Goal: Task Accomplishment & Management: Manage account settings

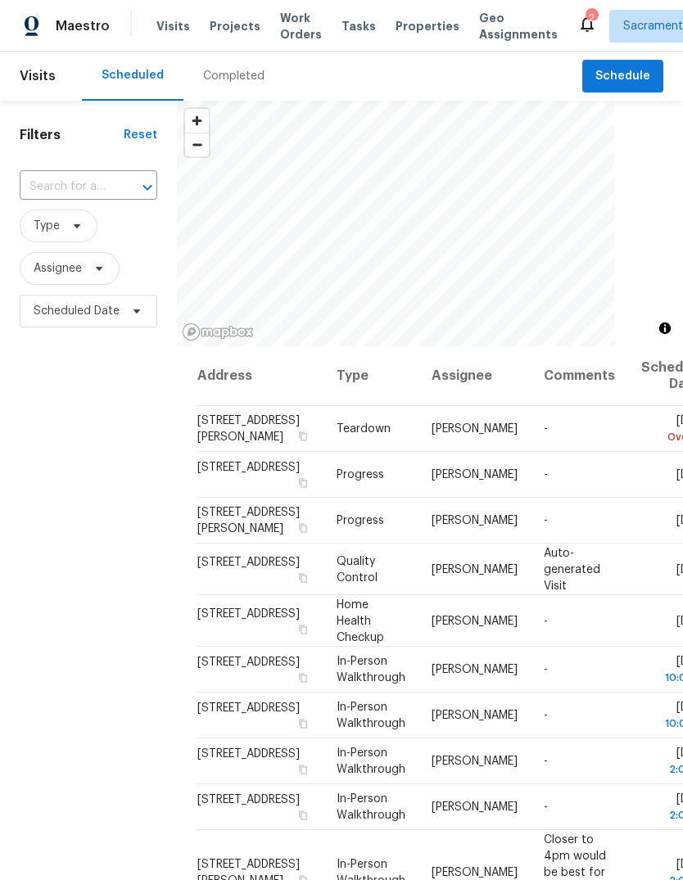
click at [131, 175] on div "​" at bounding box center [89, 186] width 138 height 25
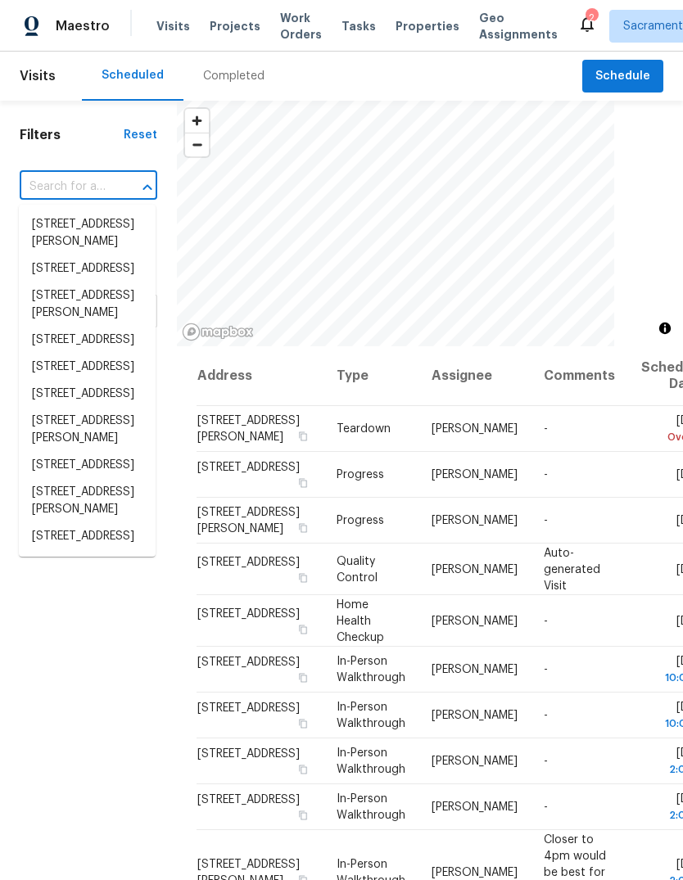
click at [100, 188] on input "text" at bounding box center [66, 186] width 92 height 25
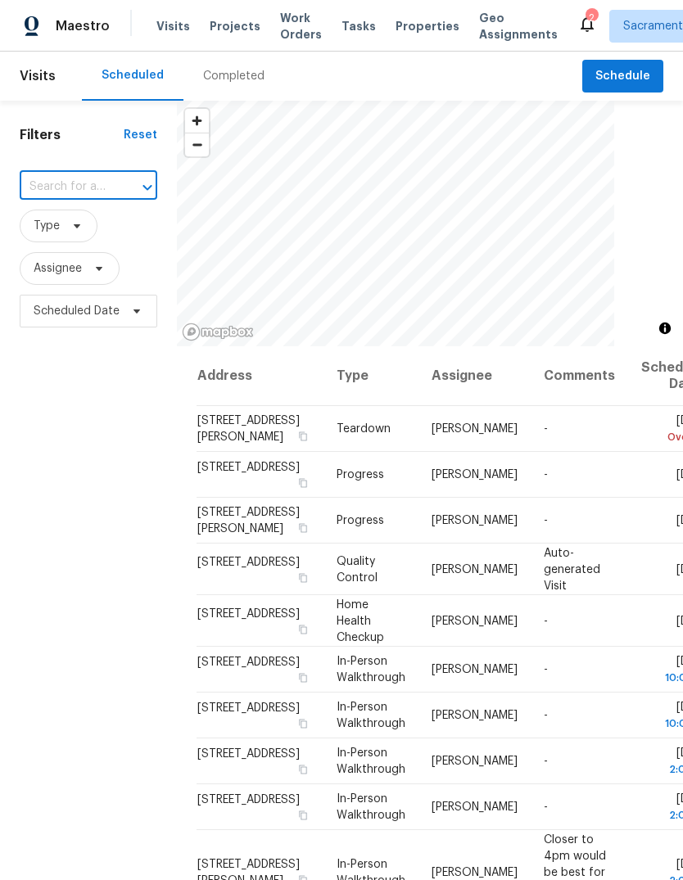
paste input "1805 [GEOGRAPHIC_DATA][PERSON_NAME]"
type input "1805 [GEOGRAPHIC_DATA][PERSON_NAME]"
click at [54, 241] on li "1805 [GEOGRAPHIC_DATA][PERSON_NAME]" at bounding box center [87, 241] width 137 height 61
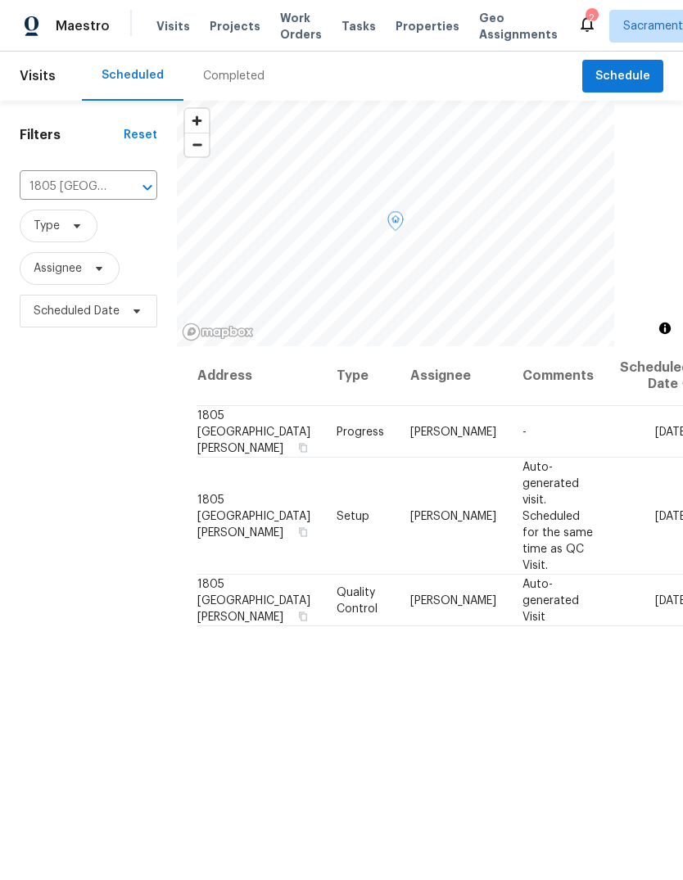
click at [557, 436] on td "-" at bounding box center [557, 432] width 97 height 52
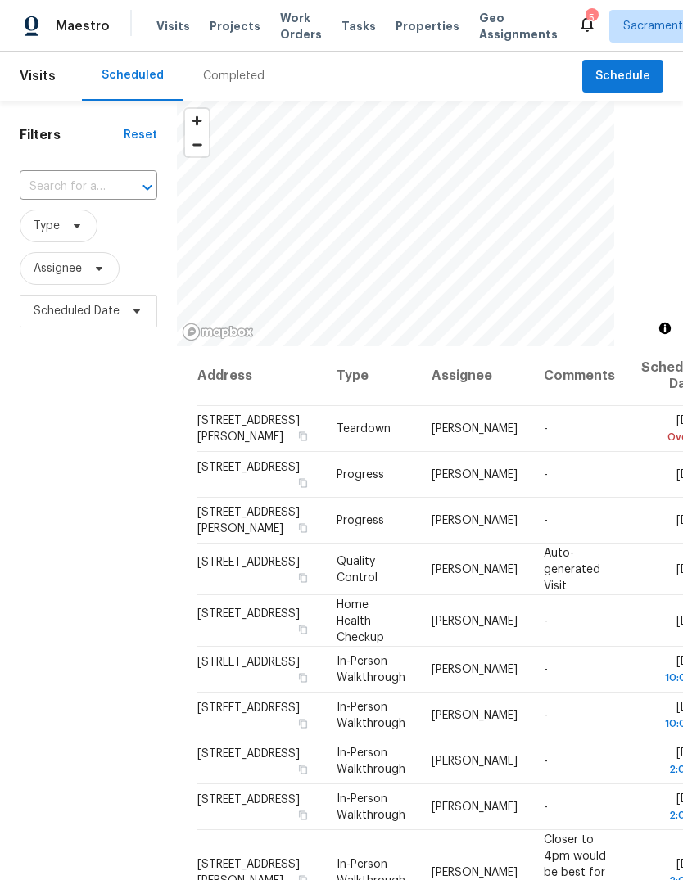
click at [106, 187] on input "text" at bounding box center [66, 186] width 92 height 25
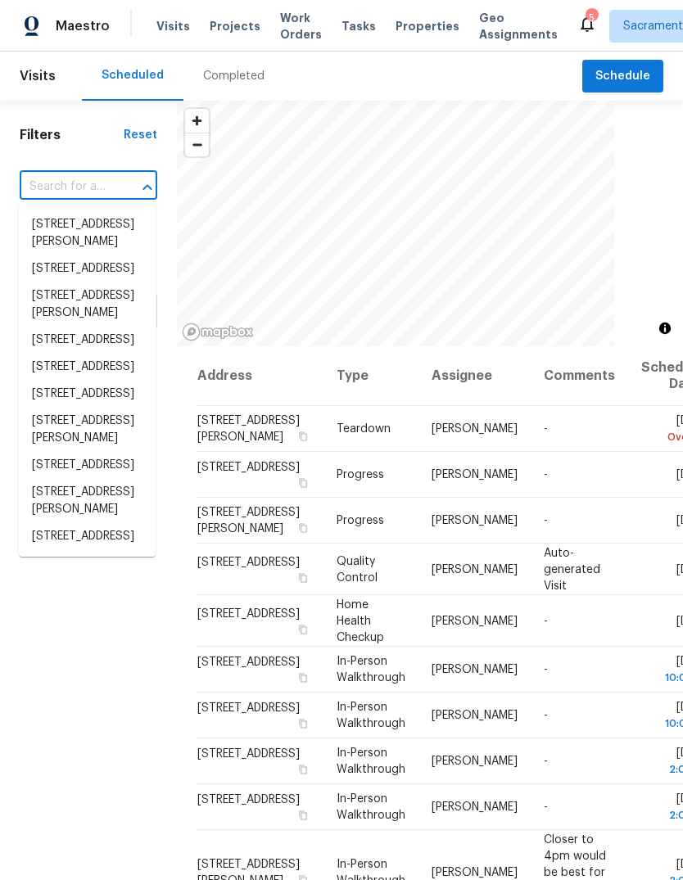
click at [100, 183] on input "text" at bounding box center [66, 186] width 92 height 25
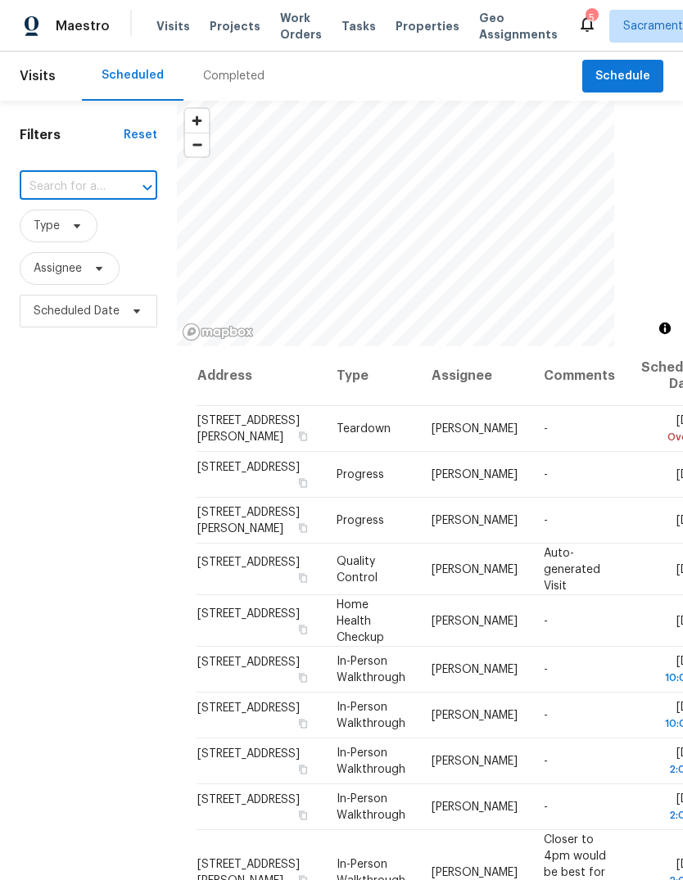
paste input "1805 [GEOGRAPHIC_DATA][PERSON_NAME]"
type input "1805 [GEOGRAPHIC_DATA][PERSON_NAME]"
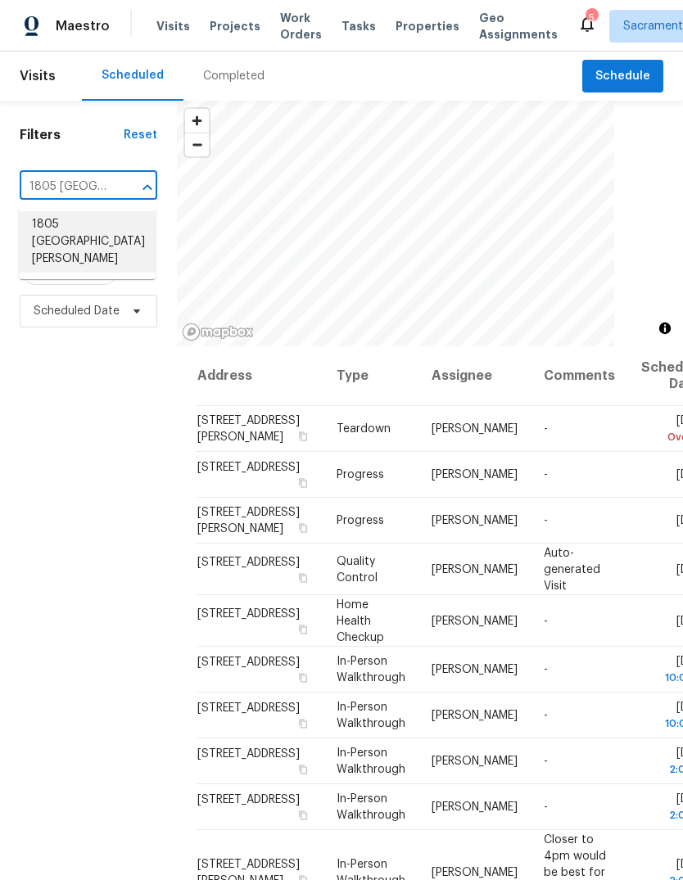
click at [50, 236] on li "1805 [GEOGRAPHIC_DATA][PERSON_NAME]" at bounding box center [87, 241] width 137 height 61
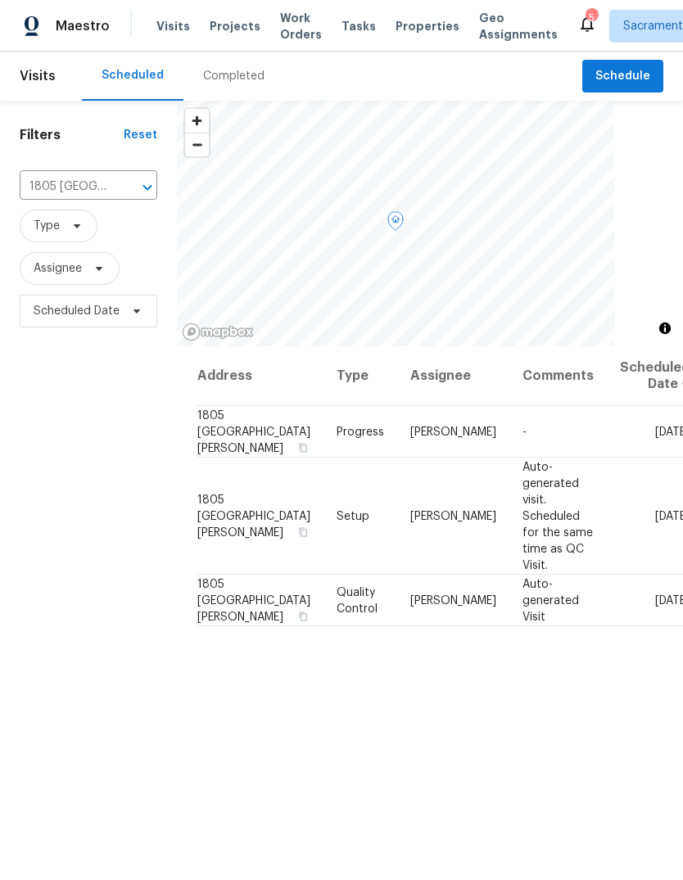
click at [0, 0] on icon at bounding box center [0, 0] width 0 height 0
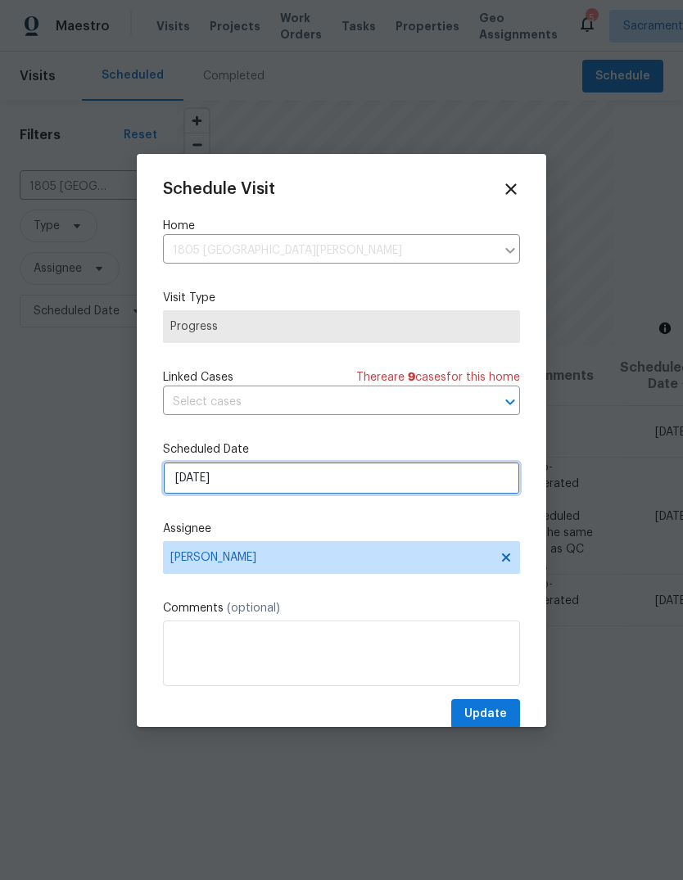
click at [385, 489] on input "[DATE]" at bounding box center [341, 478] width 357 height 33
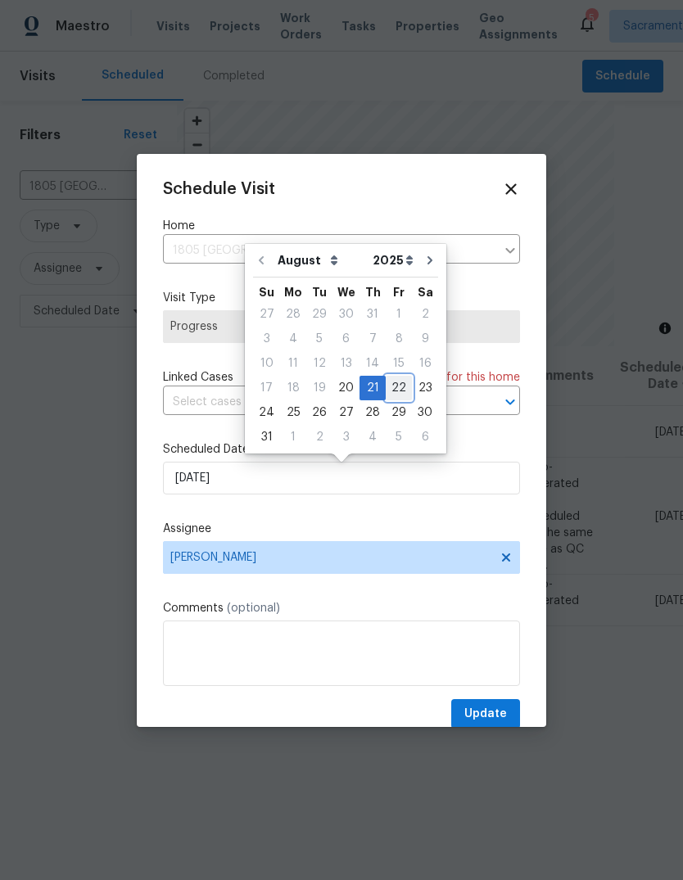
click at [386, 388] on div "22" at bounding box center [399, 388] width 26 height 23
type input "8/22/2025"
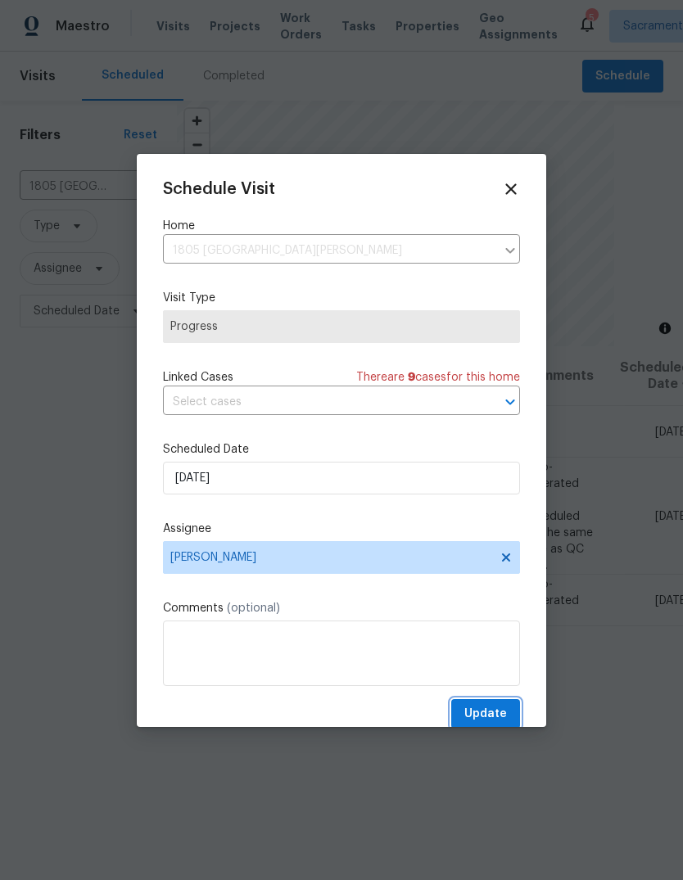
click at [492, 704] on button "Update" at bounding box center [485, 714] width 69 height 30
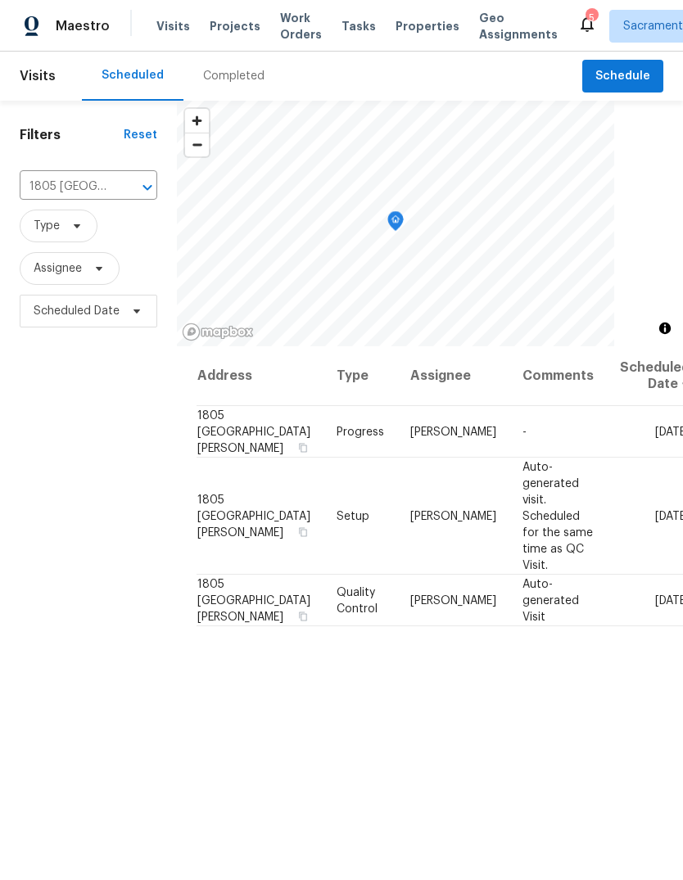
click at [133, 187] on icon "Clear" at bounding box center [126, 187] width 16 height 16
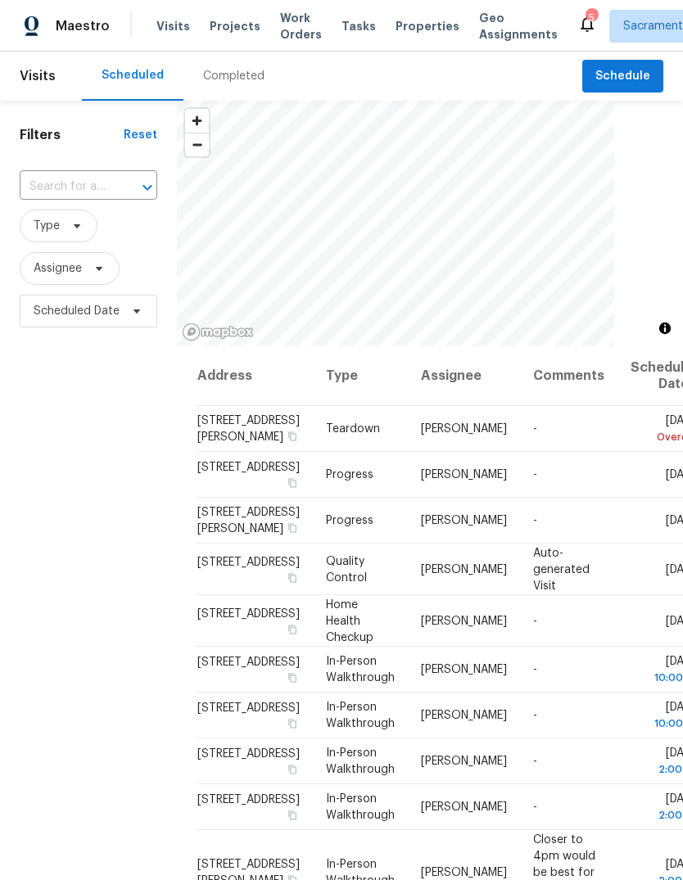
click at [88, 190] on input "text" at bounding box center [66, 186] width 92 height 25
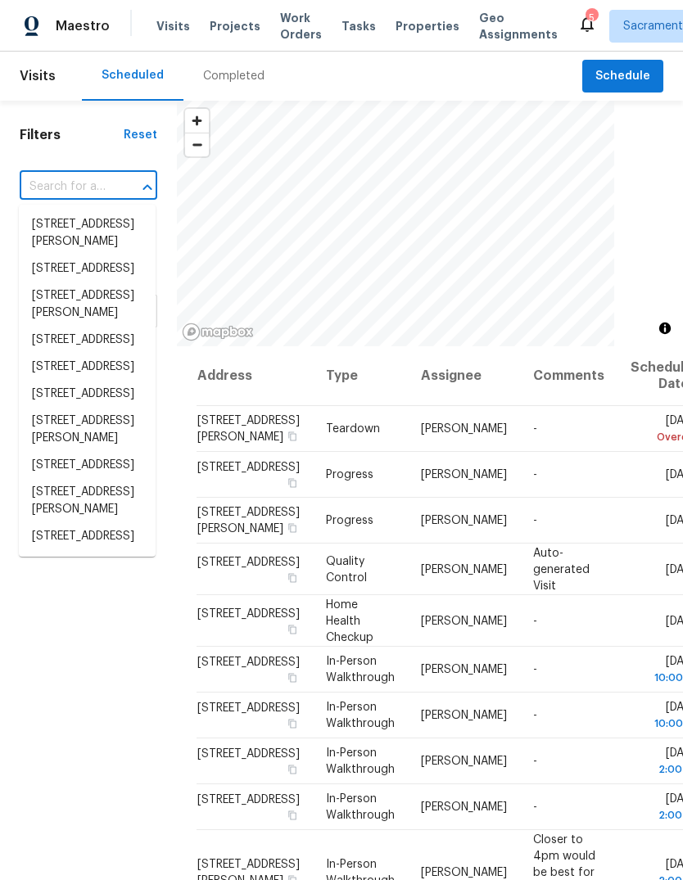
click at [92, 181] on input "text" at bounding box center [66, 186] width 92 height 25
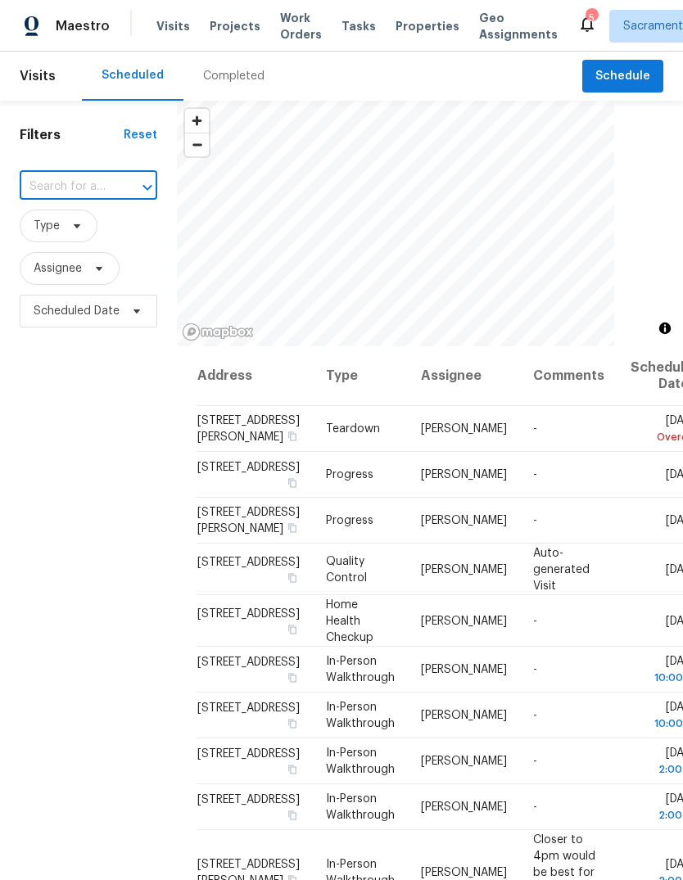
paste input "442 Grande Ave, Davis, CA 95616"
type input "442 Grande Ave, Davis, CA 95616"
click at [46, 238] on li "442 Grande Ave, Davis, CA 95616" at bounding box center [87, 224] width 137 height 27
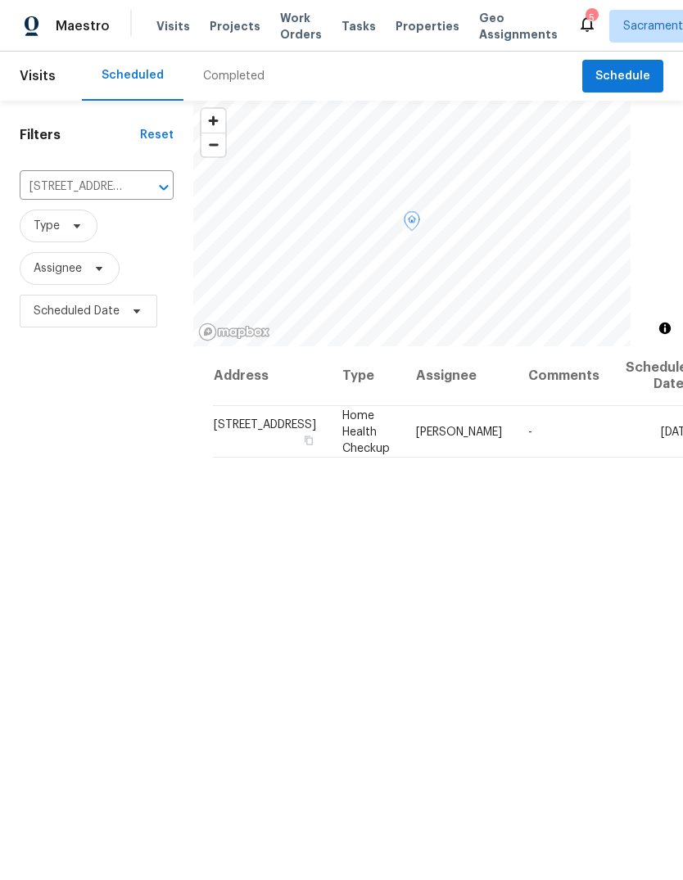
click at [0, 0] on icon at bounding box center [0, 0] width 0 height 0
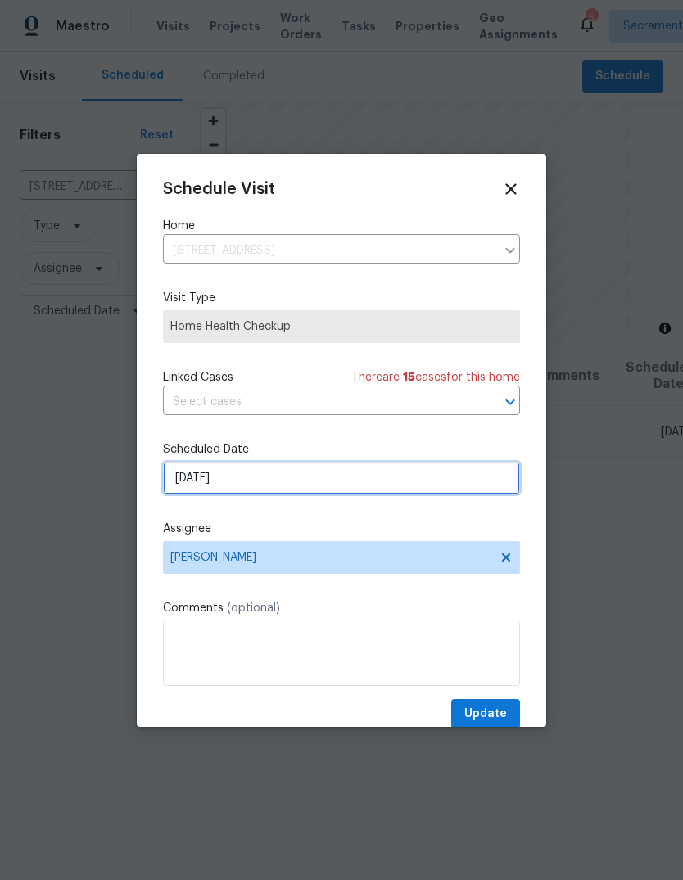
click at [393, 489] on input "8/21/2025" at bounding box center [341, 478] width 357 height 33
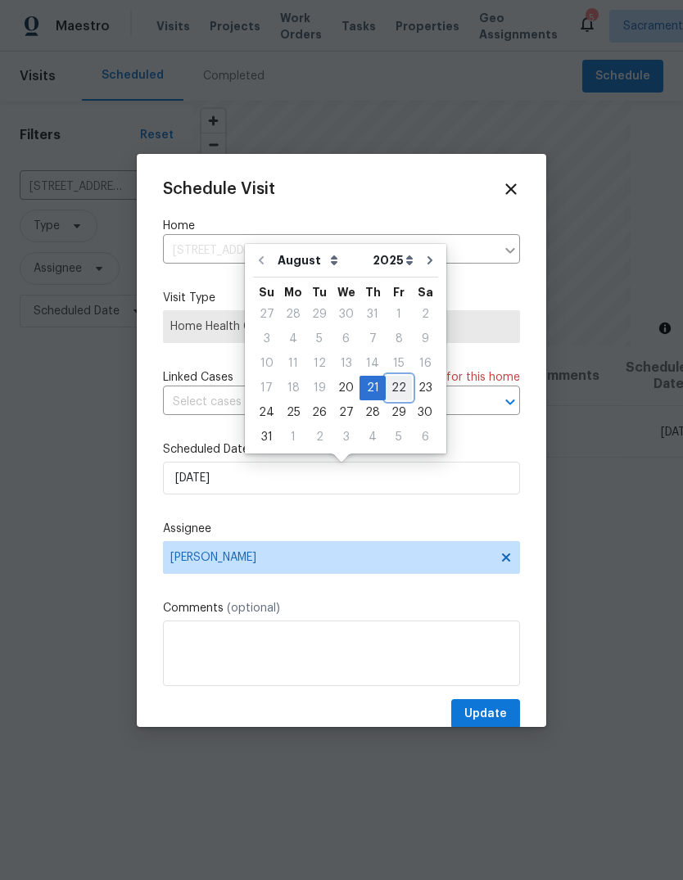
click at [397, 387] on div "22" at bounding box center [399, 388] width 26 height 23
type input "[DATE]"
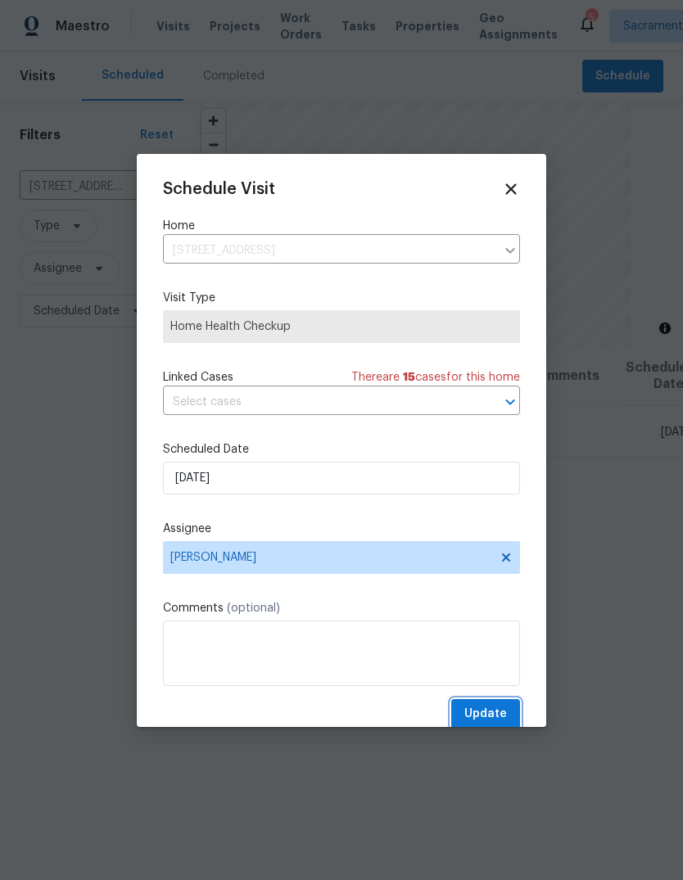
click at [494, 715] on span "Update" at bounding box center [485, 714] width 43 height 20
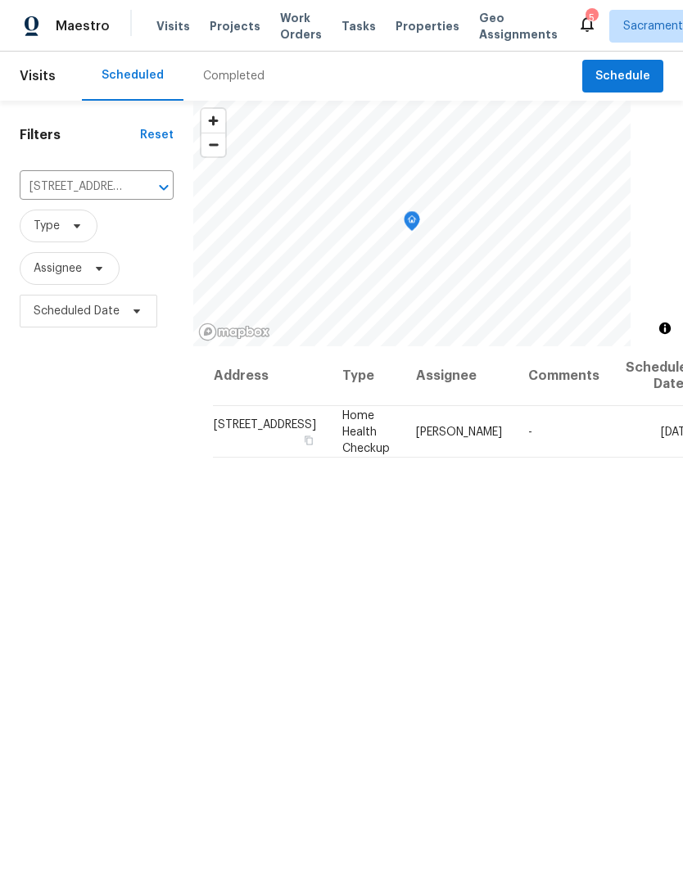
click at [134, 189] on icon "Clear" at bounding box center [142, 187] width 16 height 16
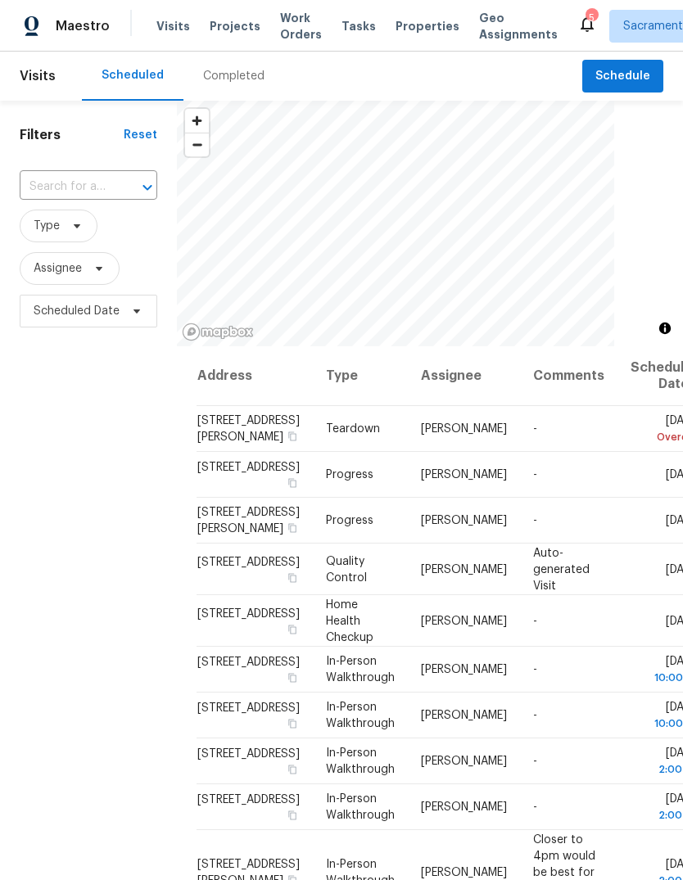
click at [92, 183] on input "text" at bounding box center [66, 186] width 92 height 25
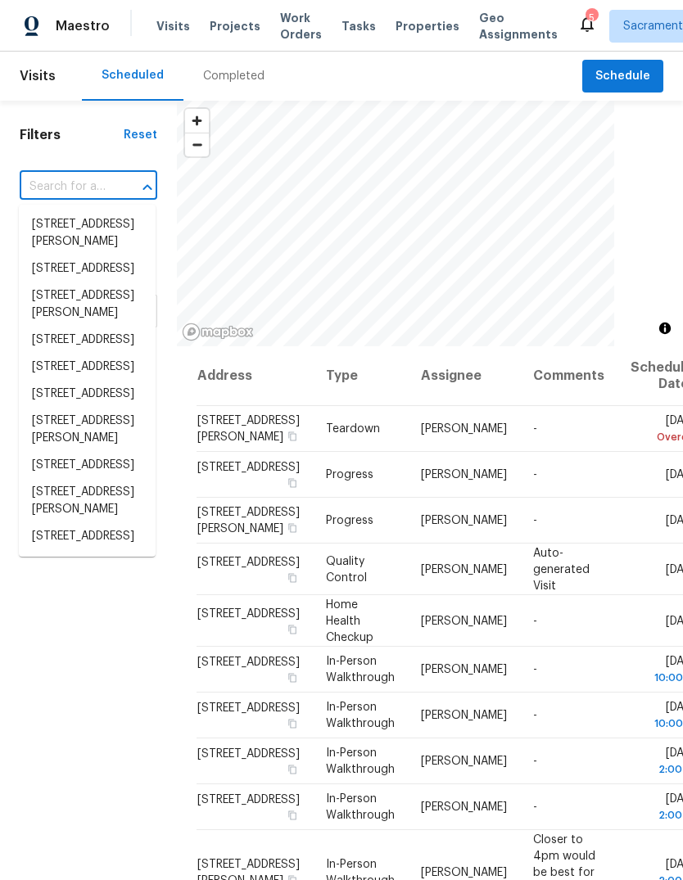
click at [92, 188] on input "text" at bounding box center [66, 186] width 92 height 25
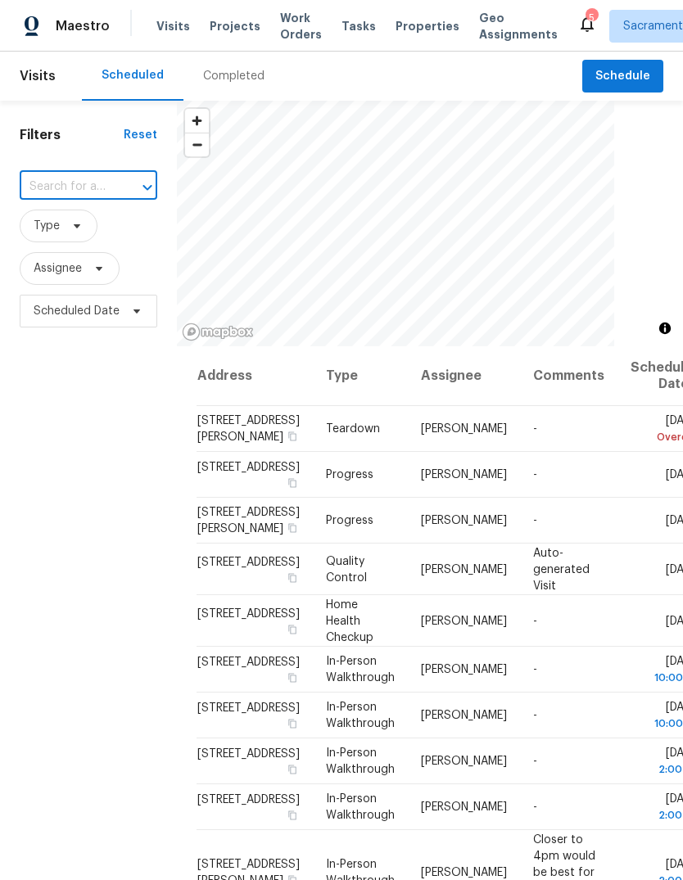
paste input "[STREET_ADDRESS]"
type input "[STREET_ADDRESS]"
click at [52, 238] on li "[STREET_ADDRESS]" at bounding box center [87, 224] width 137 height 27
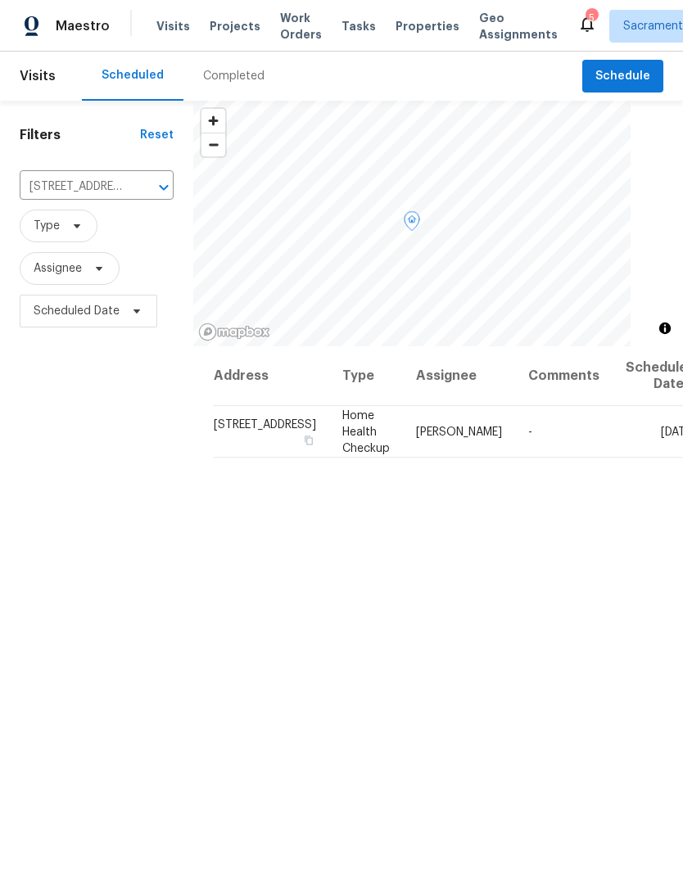
click at [0, 0] on icon at bounding box center [0, 0] width 0 height 0
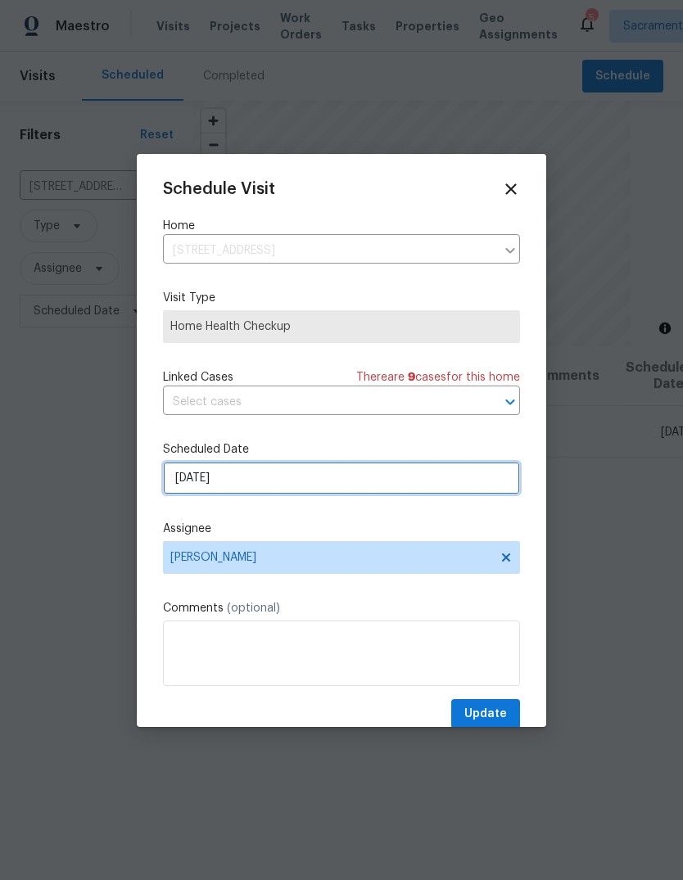
click at [390, 485] on input "8/21/2025" at bounding box center [341, 478] width 357 height 33
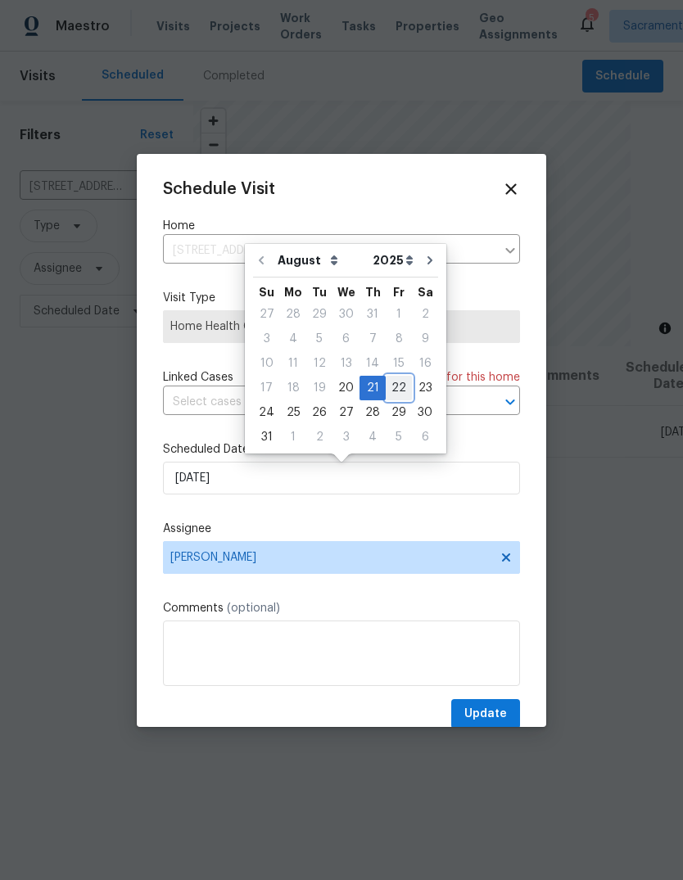
click at [387, 382] on div "22" at bounding box center [399, 388] width 26 height 23
type input "[DATE]"
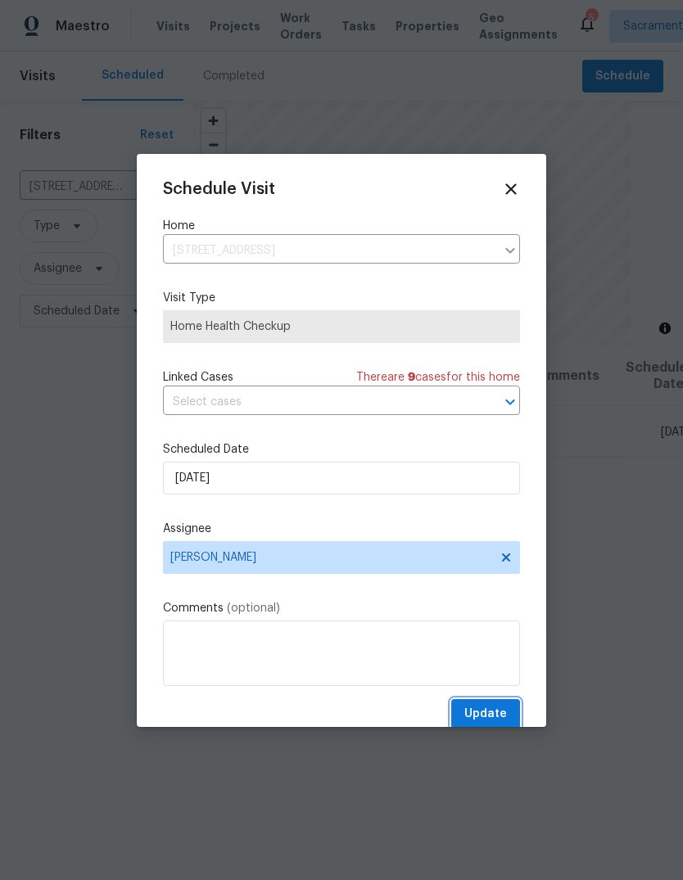
click at [499, 718] on span "Update" at bounding box center [485, 714] width 43 height 20
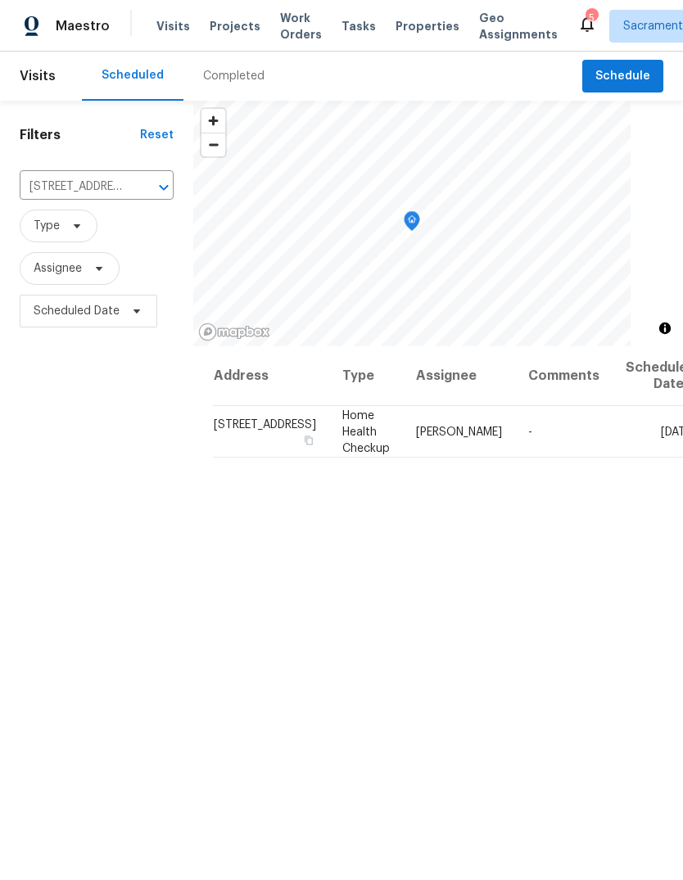
click at [441, 40] on icon "Close" at bounding box center [445, 37] width 8 height 8
click at [577, 18] on icon at bounding box center [587, 24] width 20 height 20
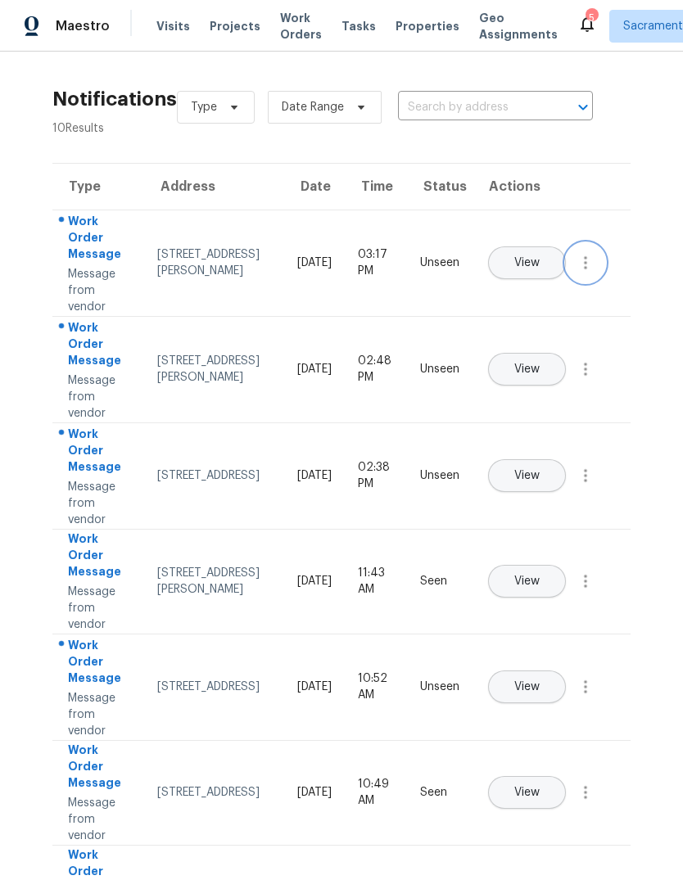
click at [584, 273] on icon "button" at bounding box center [585, 263] width 20 height 20
click at [541, 278] on div "Mark Seen" at bounding box center [492, 282] width 128 height 16
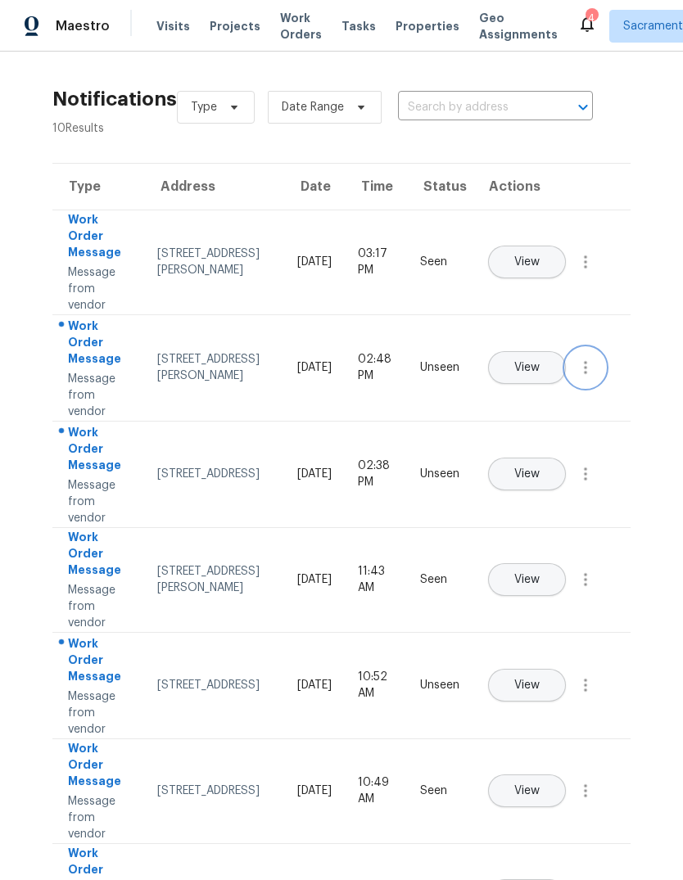
click at [580, 387] on button "button" at bounding box center [585, 367] width 39 height 39
click at [549, 381] on div "Mark Seen" at bounding box center [492, 387] width 128 height 16
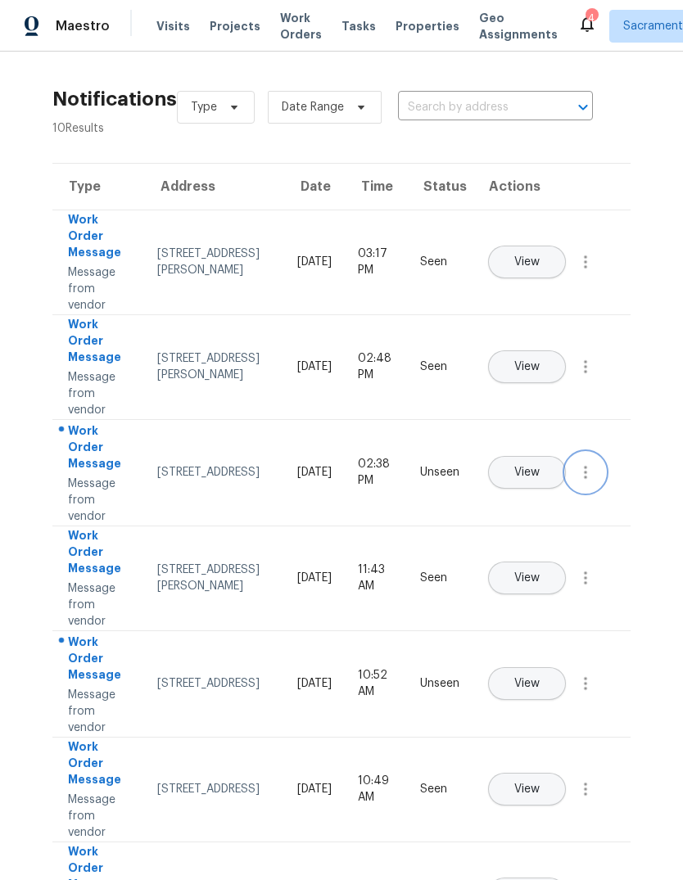
click at [588, 482] on icon "button" at bounding box center [585, 473] width 20 height 20
click at [556, 494] on link "Mark Seen" at bounding box center [491, 492] width 139 height 25
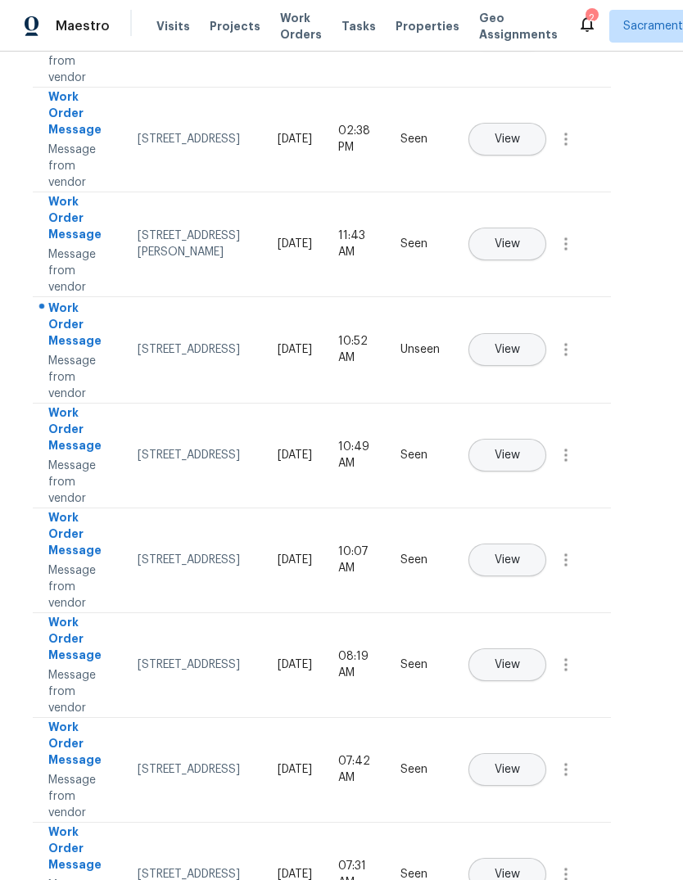
scroll to position [332, 20]
click at [566, 357] on icon "button" at bounding box center [564, 350] width 3 height 13
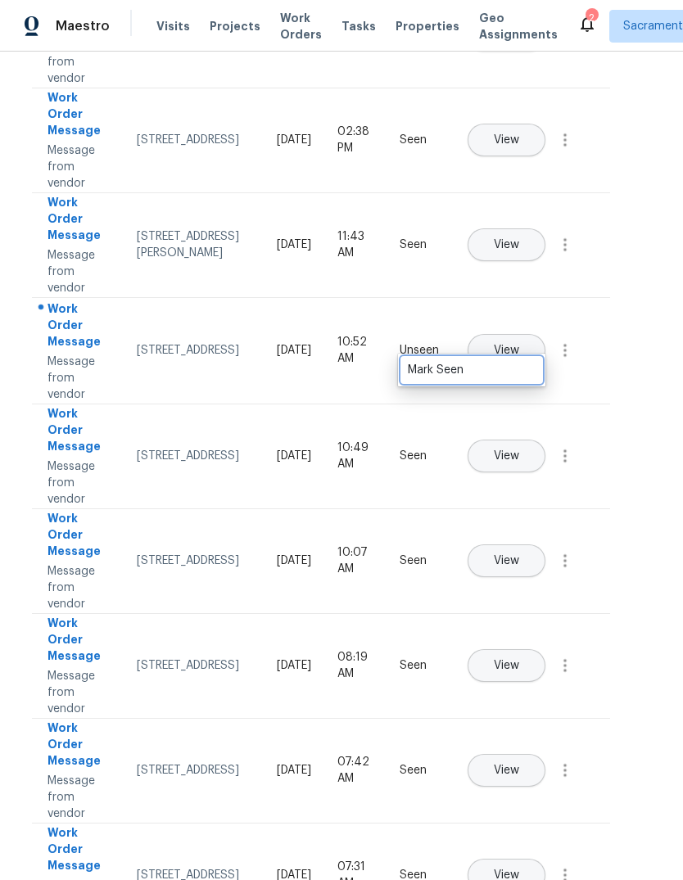
click at [531, 372] on div "Mark Seen" at bounding box center [472, 370] width 128 height 16
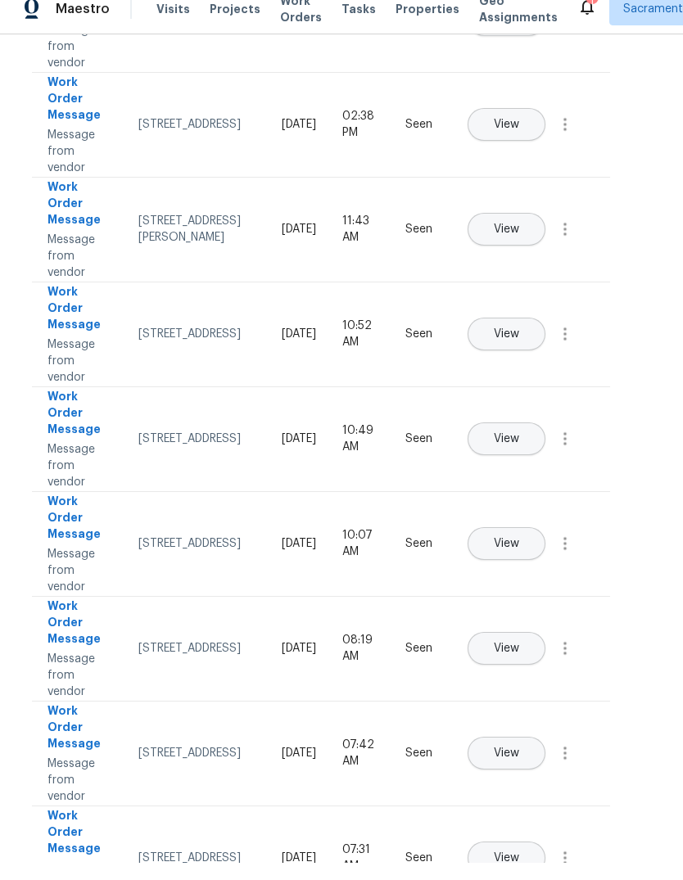
scroll to position [0, 0]
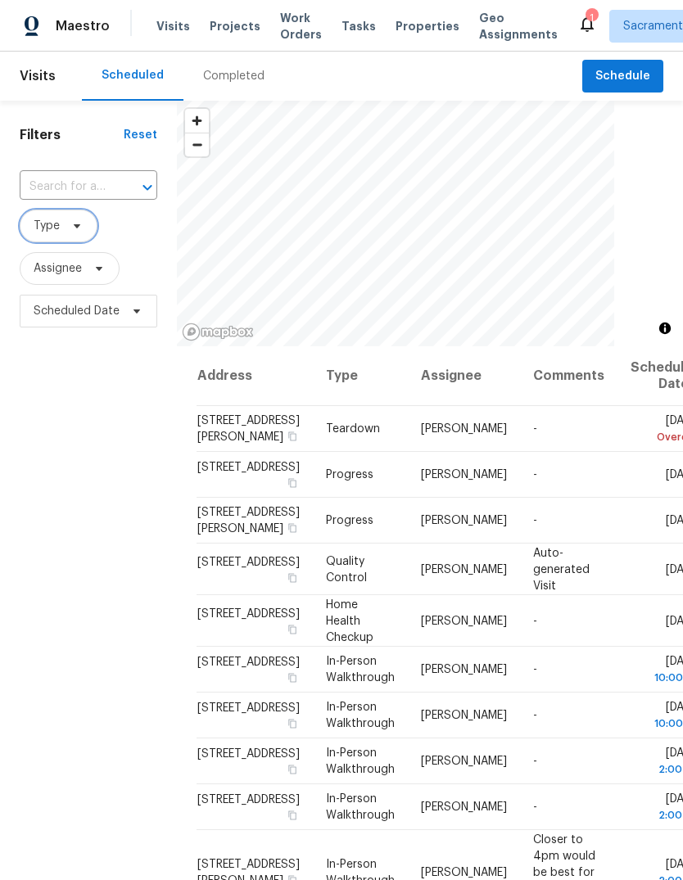
click at [79, 236] on span "Type" at bounding box center [59, 226] width 78 height 33
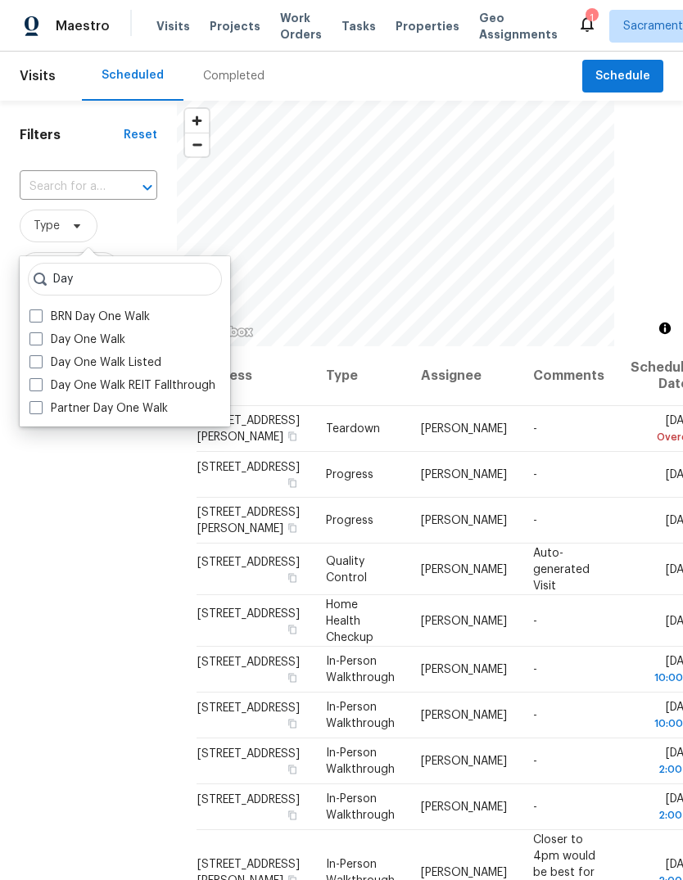
type input "Day"
click at [138, 333] on div "Day One Walk" at bounding box center [125, 339] width 201 height 23
click at [79, 336] on label "Day One Walk" at bounding box center [77, 340] width 96 height 16
click at [40, 336] on input "Day One Walk" at bounding box center [34, 337] width 11 height 11
checkbox input "true"
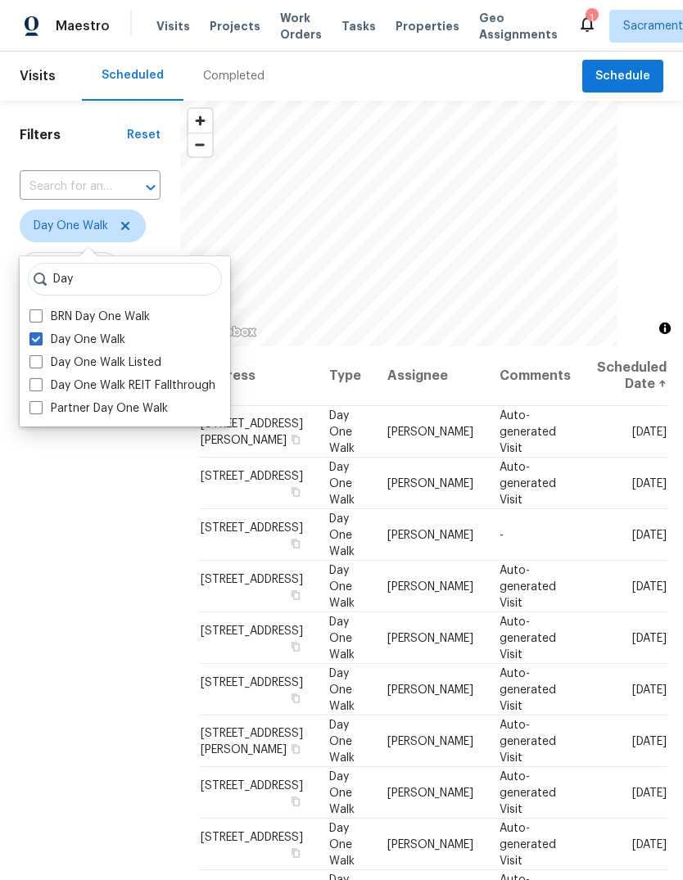
click at [85, 517] on div "Filters Reset ​ Day One Walk Assignee Scheduled Date" at bounding box center [90, 576] width 180 height 950
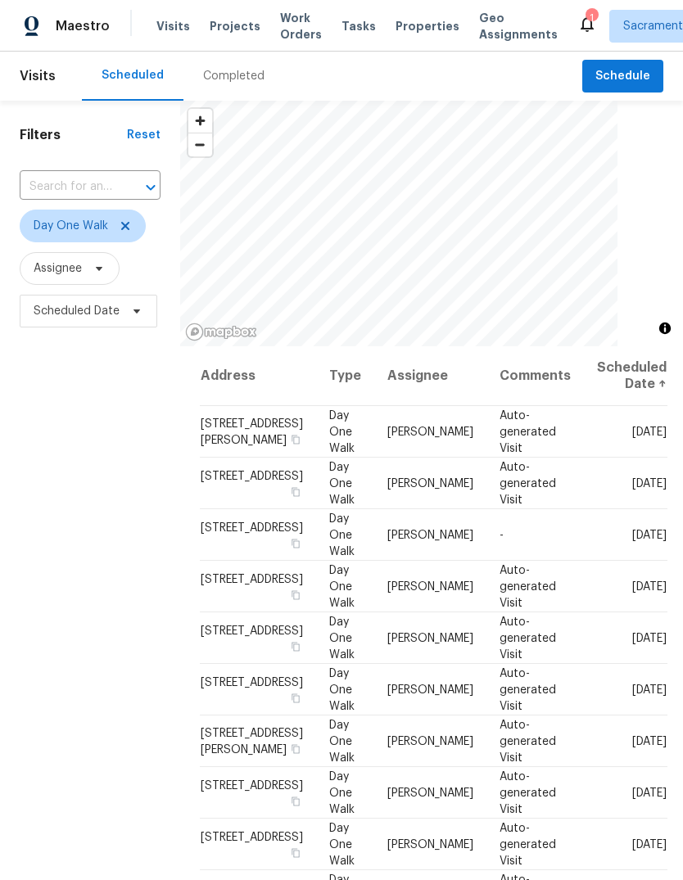
click at [219, 444] on span "400 Morrison Ave, Sacramento, CA 95838" at bounding box center [252, 431] width 102 height 28
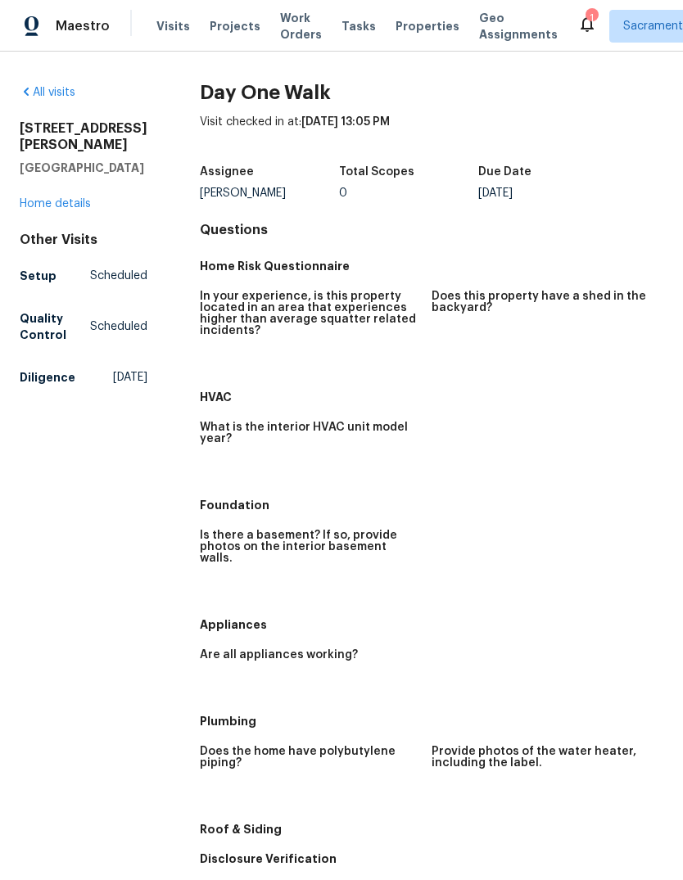
click at [53, 209] on link "Home details" at bounding box center [55, 203] width 71 height 11
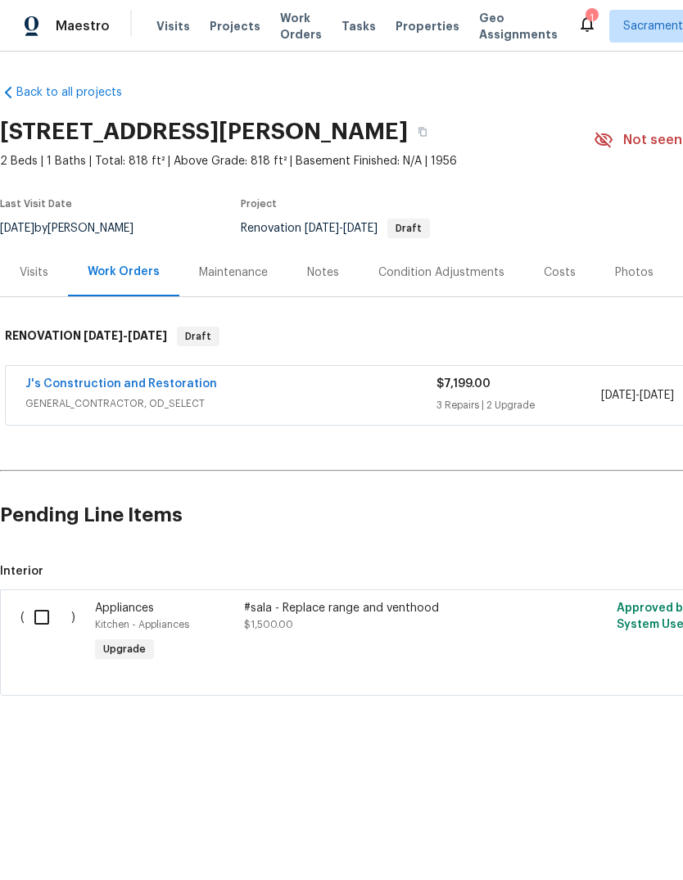
click at [227, 18] on span "Projects" at bounding box center [235, 26] width 51 height 16
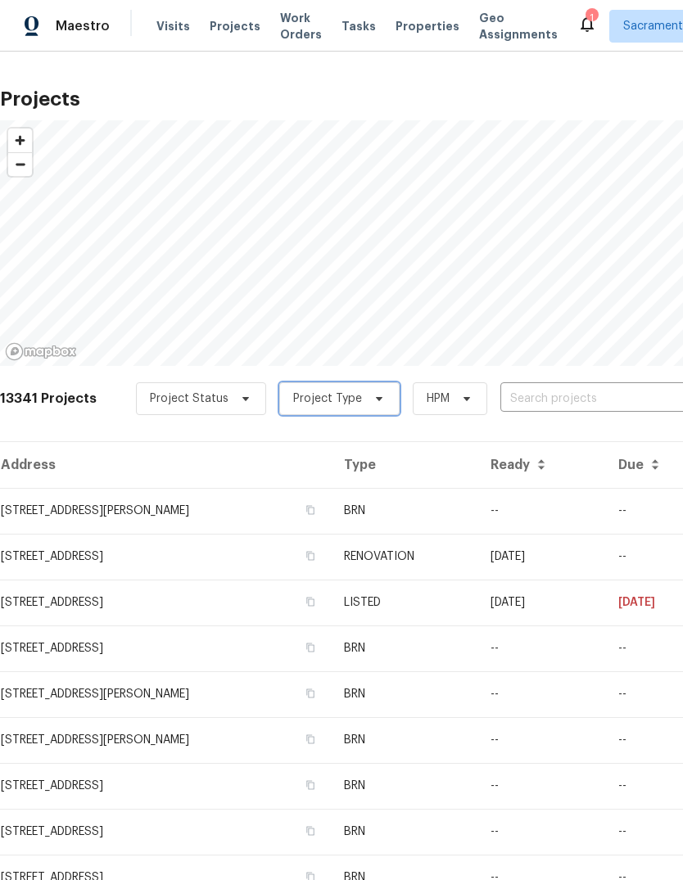
click at [372, 404] on icon at bounding box center [378, 398] width 13 height 13
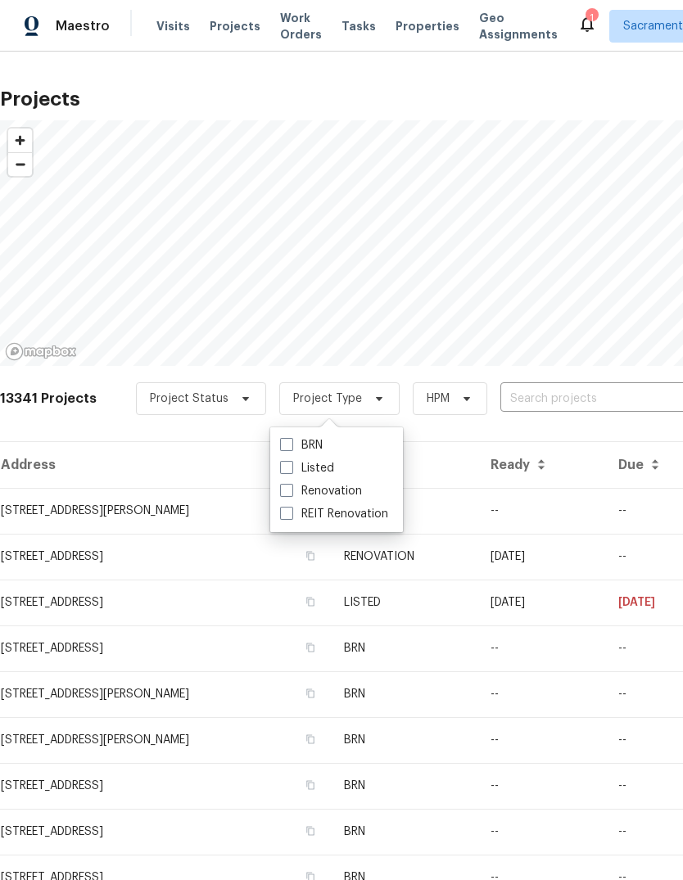
click at [350, 498] on label "Renovation" at bounding box center [321, 491] width 82 height 16
click at [291, 494] on input "Renovation" at bounding box center [285, 488] width 11 height 11
checkbox input "true"
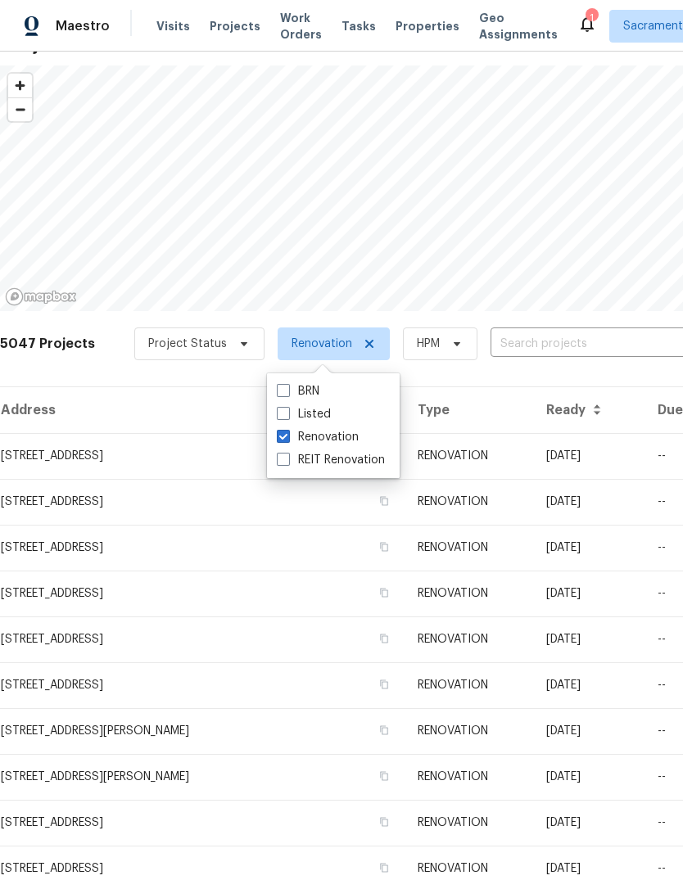
scroll to position [55, 0]
click at [164, 29] on span "Visits" at bounding box center [173, 26] width 34 height 16
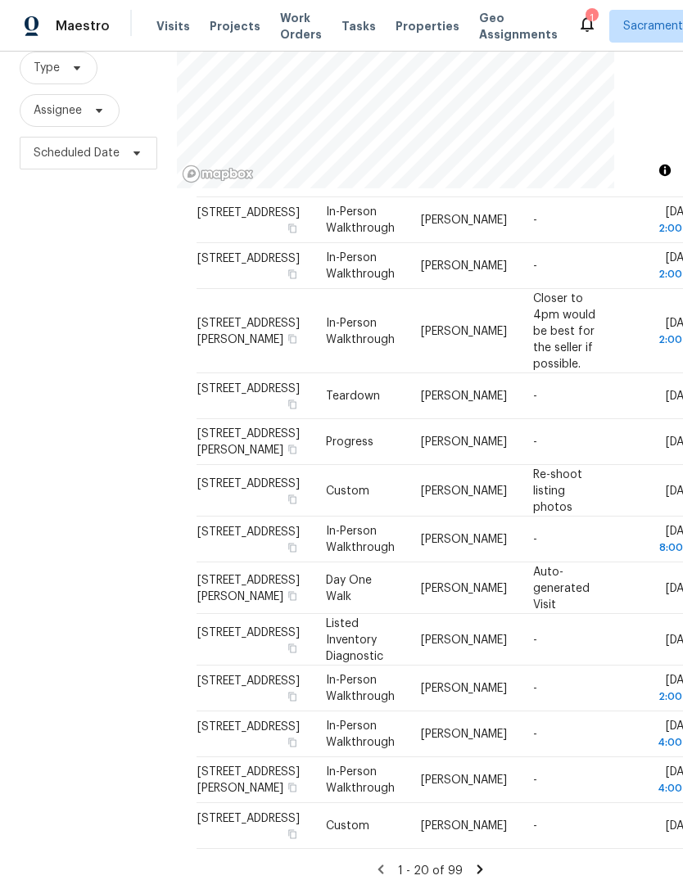
scroll to position [61, 0]
click at [484, 862] on icon at bounding box center [479, 869] width 15 height 15
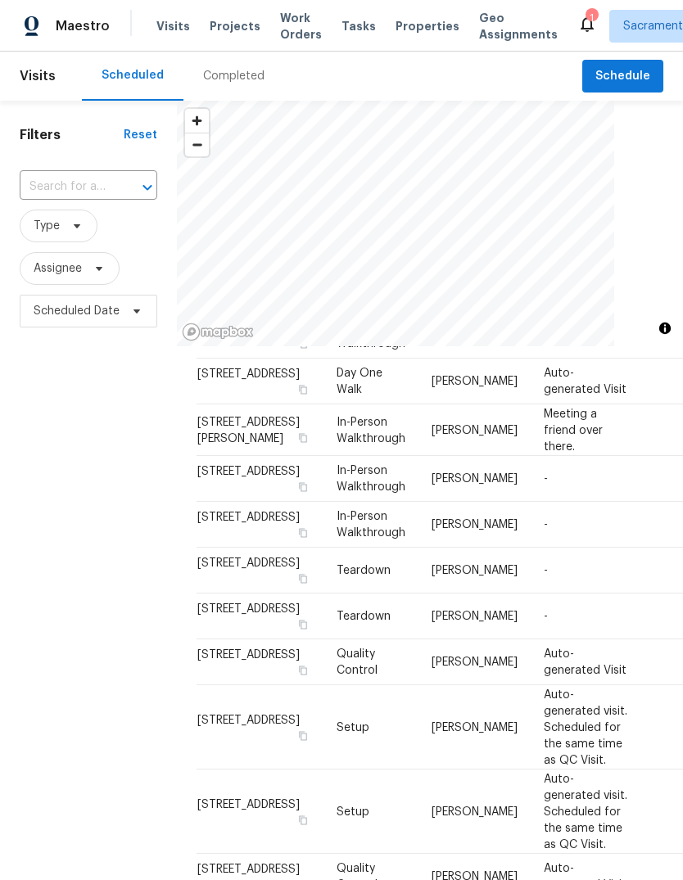
scroll to position [385, 0]
click at [213, 381] on span "509 Brookwood Rd, Roseville, CA 95678" at bounding box center [248, 374] width 102 height 11
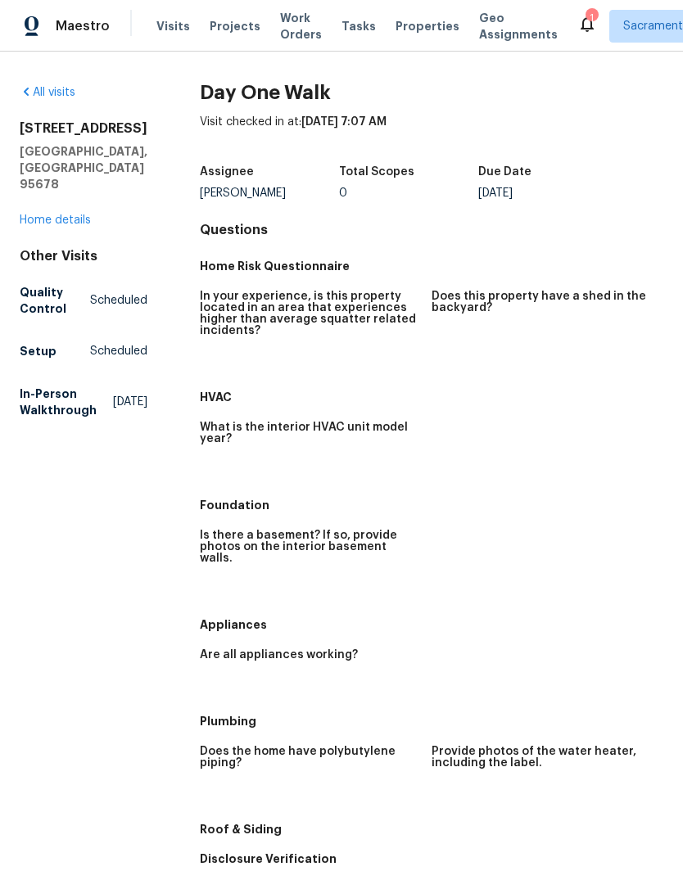
click at [55, 214] on link "Home details" at bounding box center [55, 219] width 71 height 11
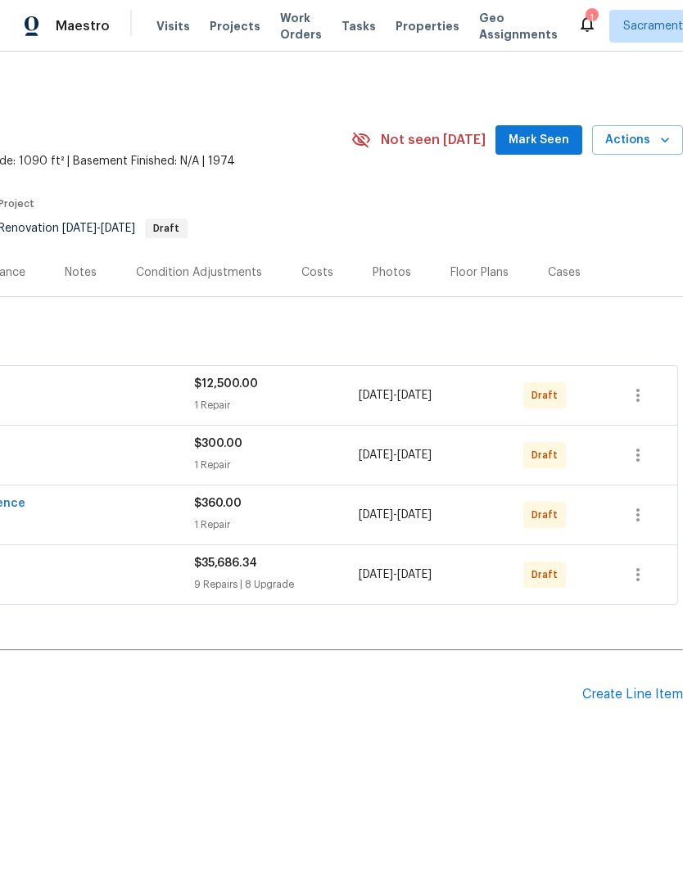
scroll to position [0, 242]
click at [585, 22] on div "1" at bounding box center [590, 18] width 11 height 16
click at [160, 29] on span "Visits" at bounding box center [173, 26] width 34 height 16
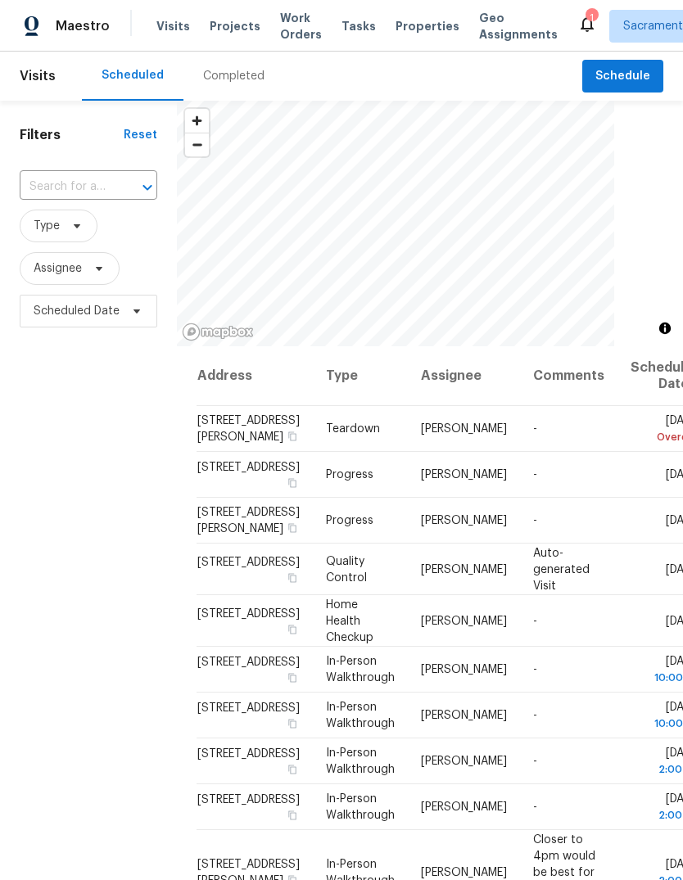
click at [99, 192] on input "text" at bounding box center [66, 186] width 92 height 25
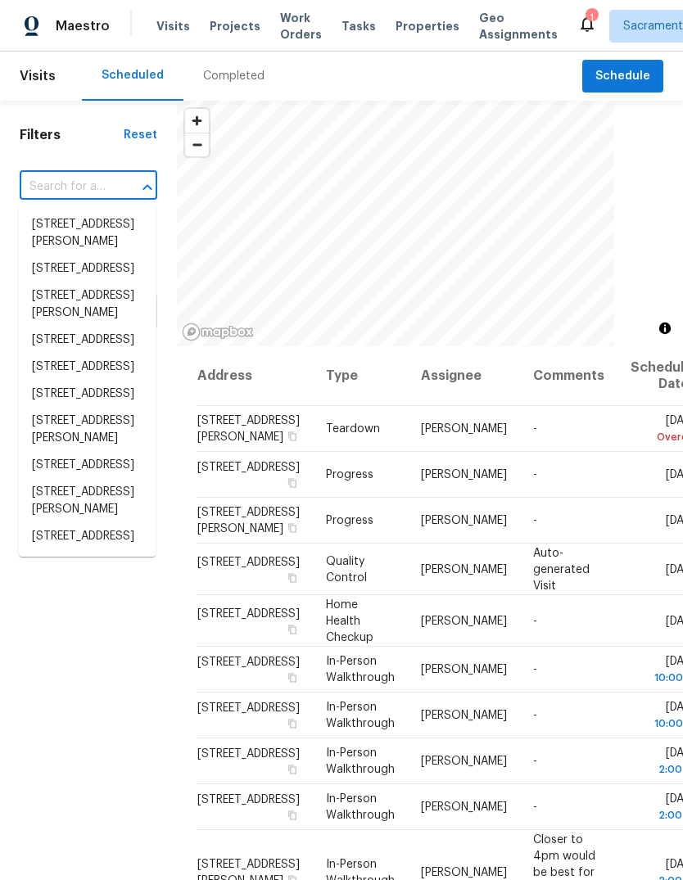
click at [96, 190] on input "text" at bounding box center [66, 186] width 92 height 25
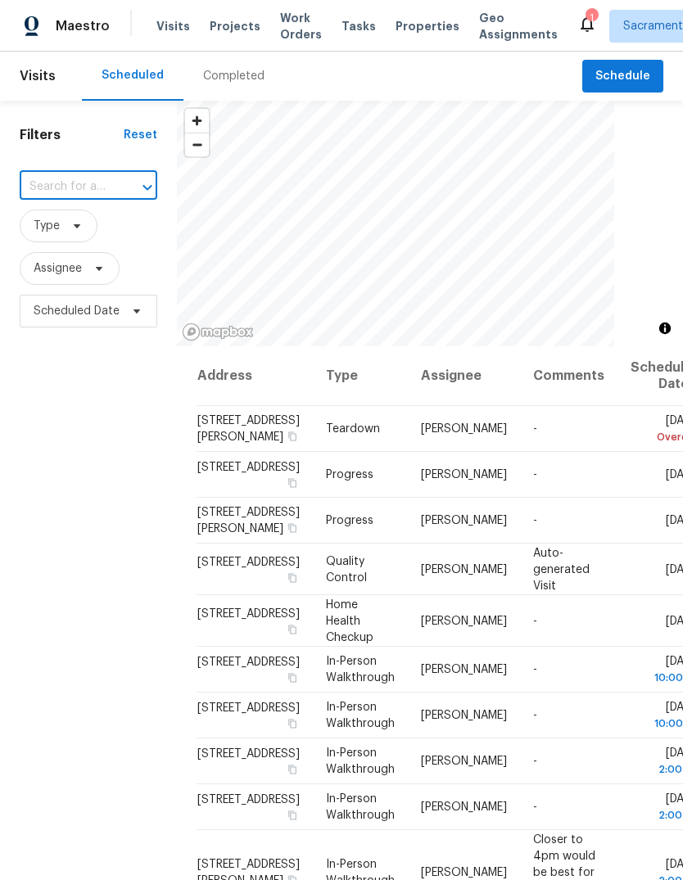
paste input "121 N Grant Ln, Folsom, CA 95630"
type input "121 N Grant Ln, Folsom, CA 95630"
click at [50, 238] on li "121 N Grant Ln, Folsom, CA 95630" at bounding box center [87, 224] width 137 height 27
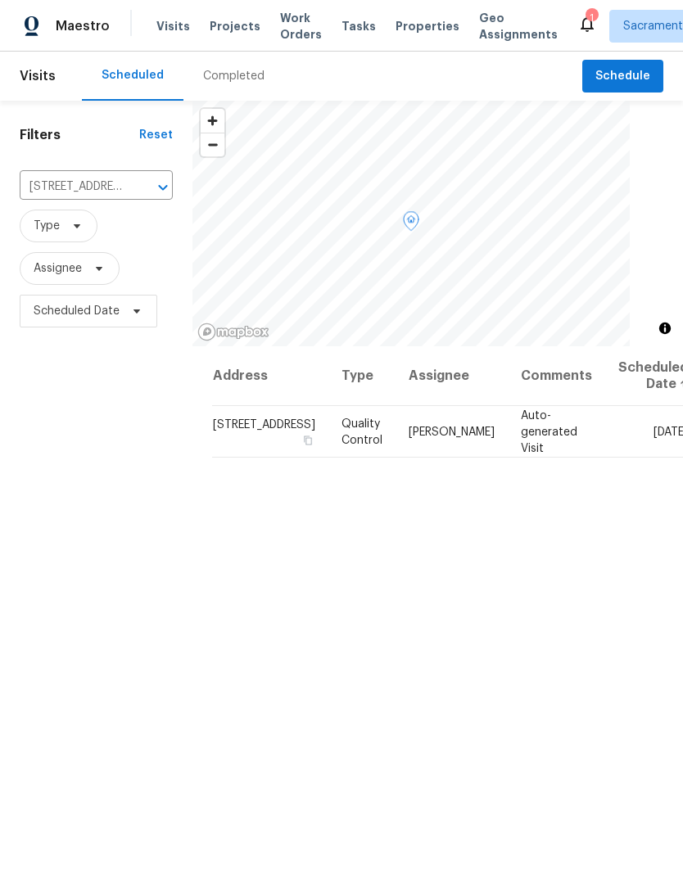
click at [0, 0] on icon at bounding box center [0, 0] width 0 height 0
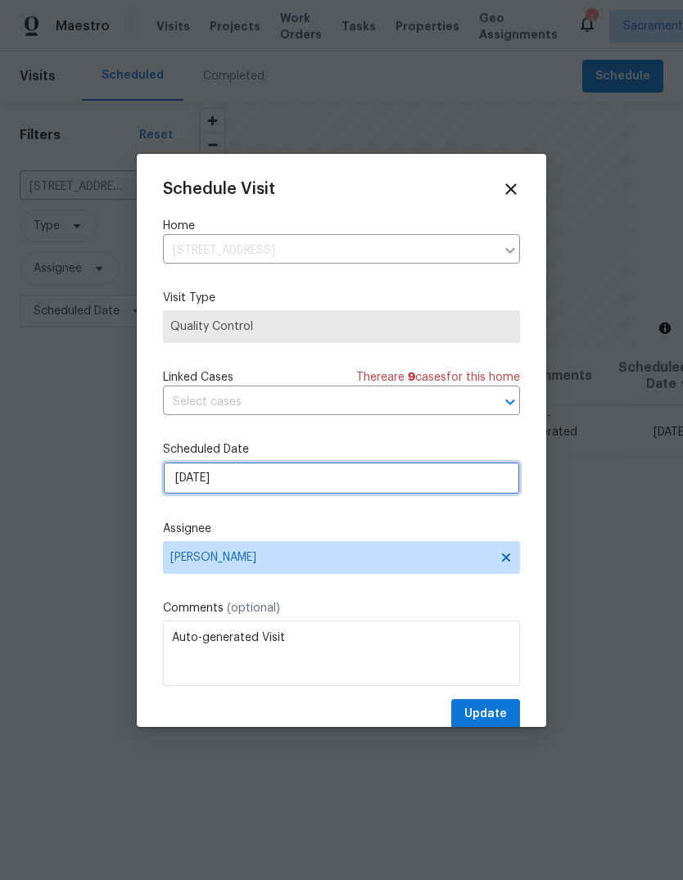
click at [344, 476] on input "[DATE]" at bounding box center [341, 478] width 357 height 33
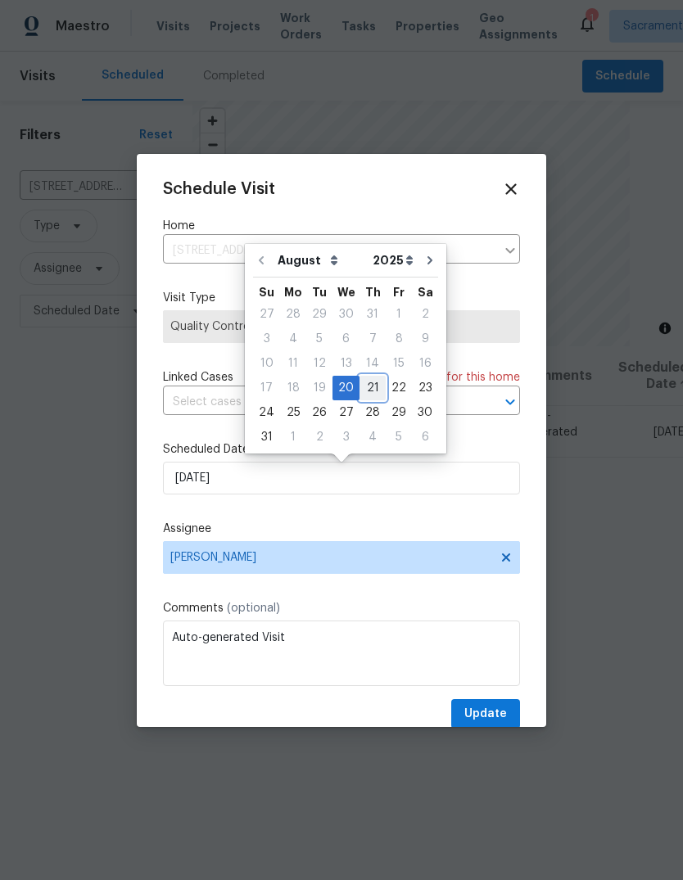
click at [364, 386] on div "21" at bounding box center [372, 388] width 26 height 23
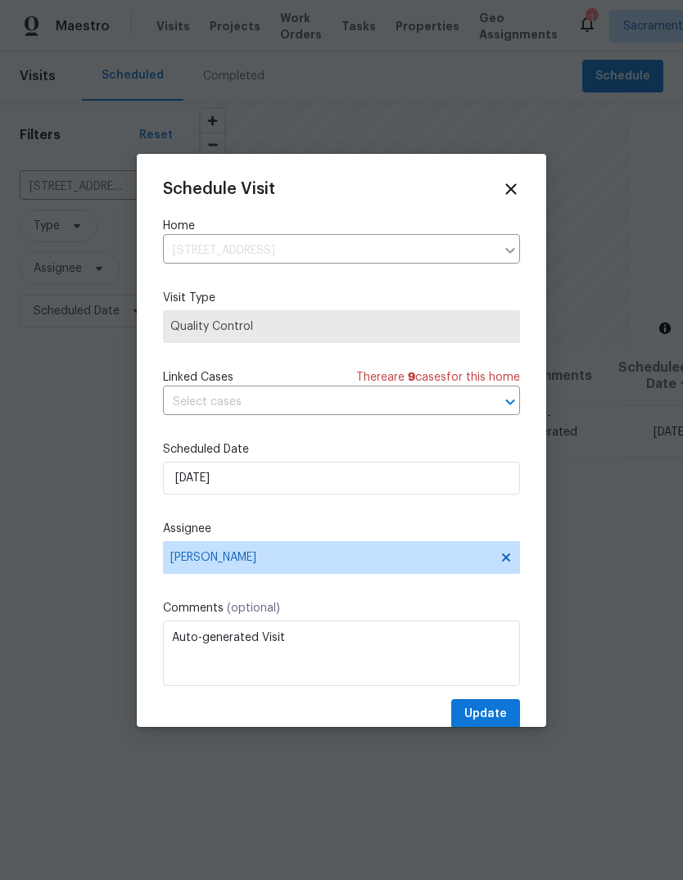
type input "8/21/2025"
click at [498, 711] on span "Update" at bounding box center [485, 714] width 43 height 20
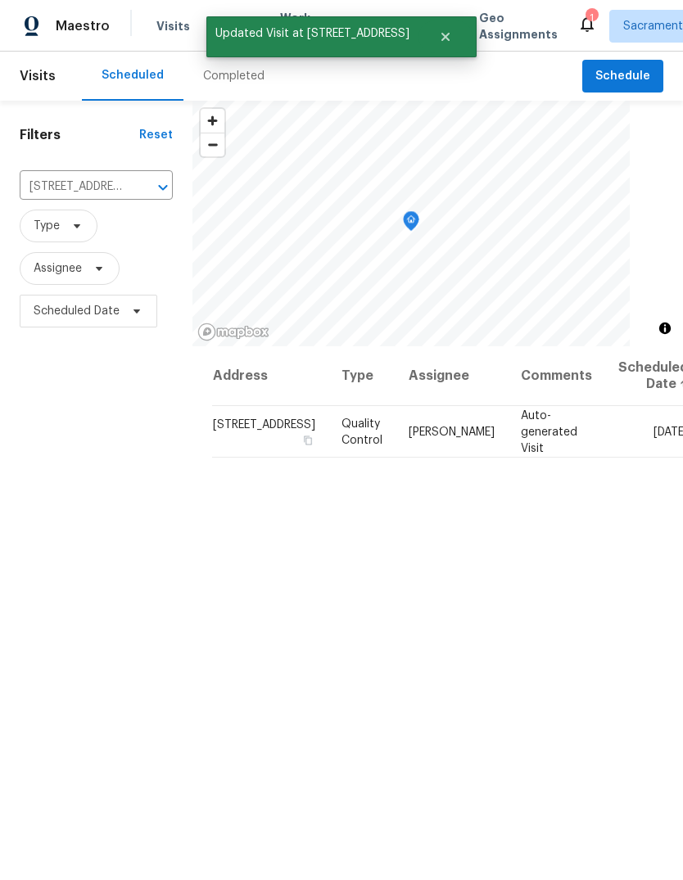
click at [577, 25] on icon at bounding box center [587, 24] width 20 height 20
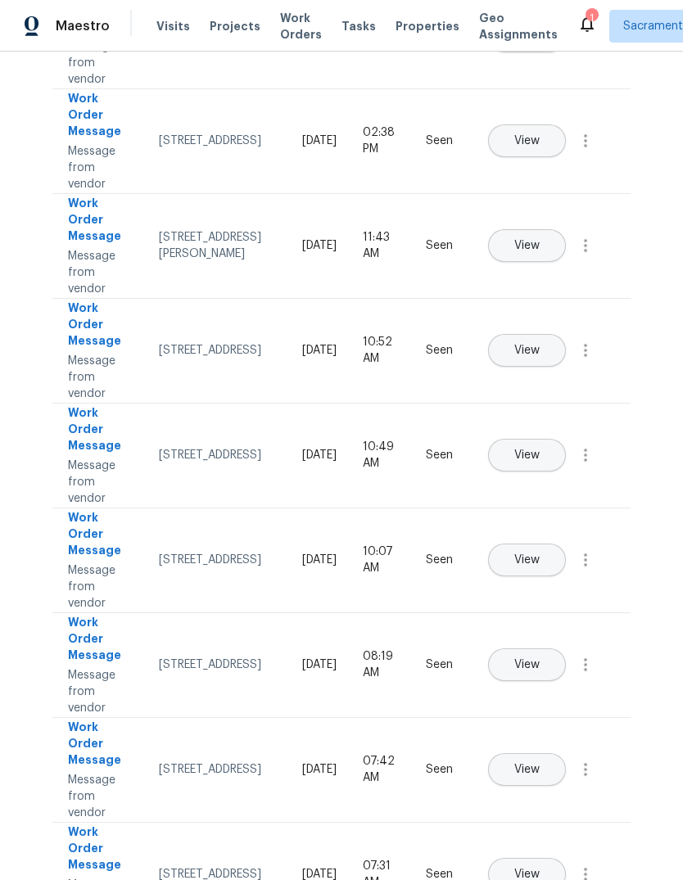
scroll to position [330, 0]
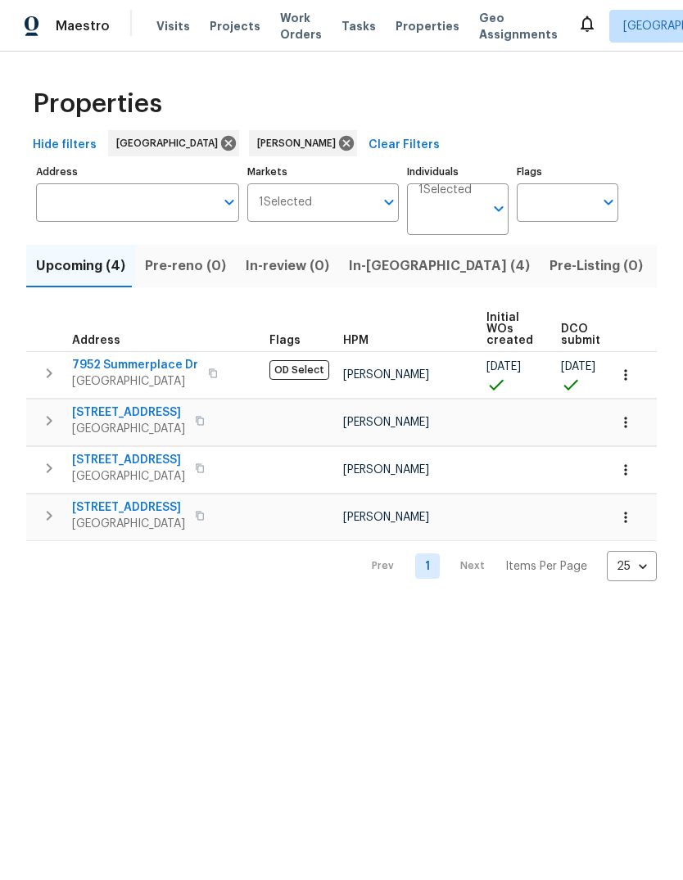
click at [652, 255] on button "Listed (15)" at bounding box center [695, 266] width 87 height 43
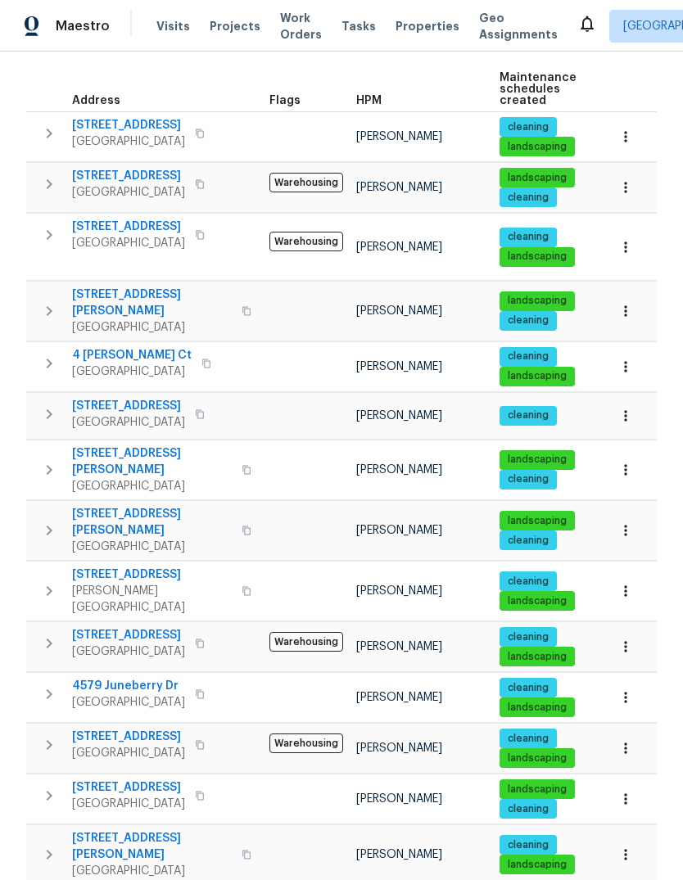
scroll to position [238, 0]
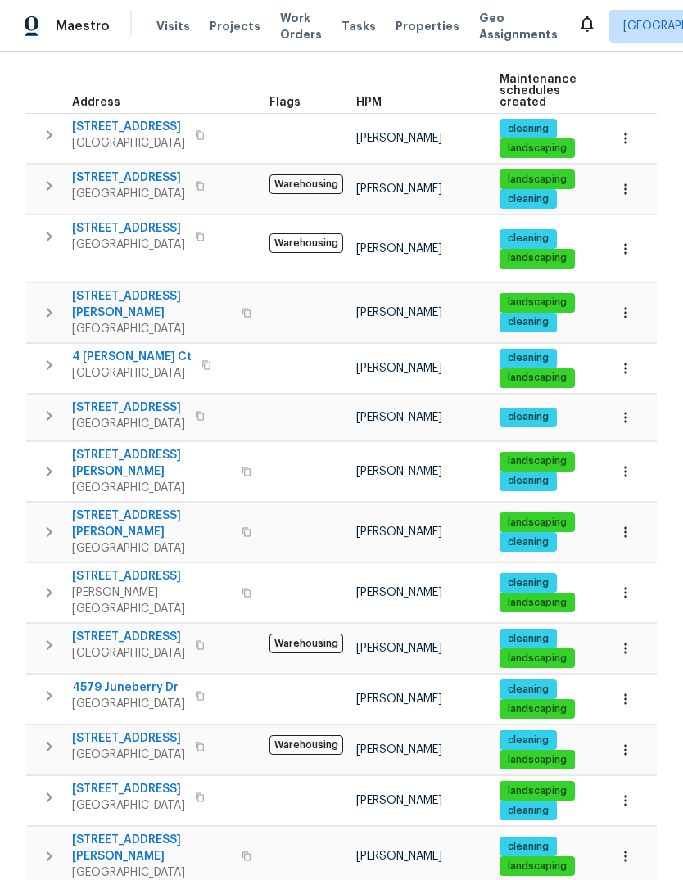
click at [93, 568] on span "[STREET_ADDRESS]" at bounding box center [152, 576] width 160 height 16
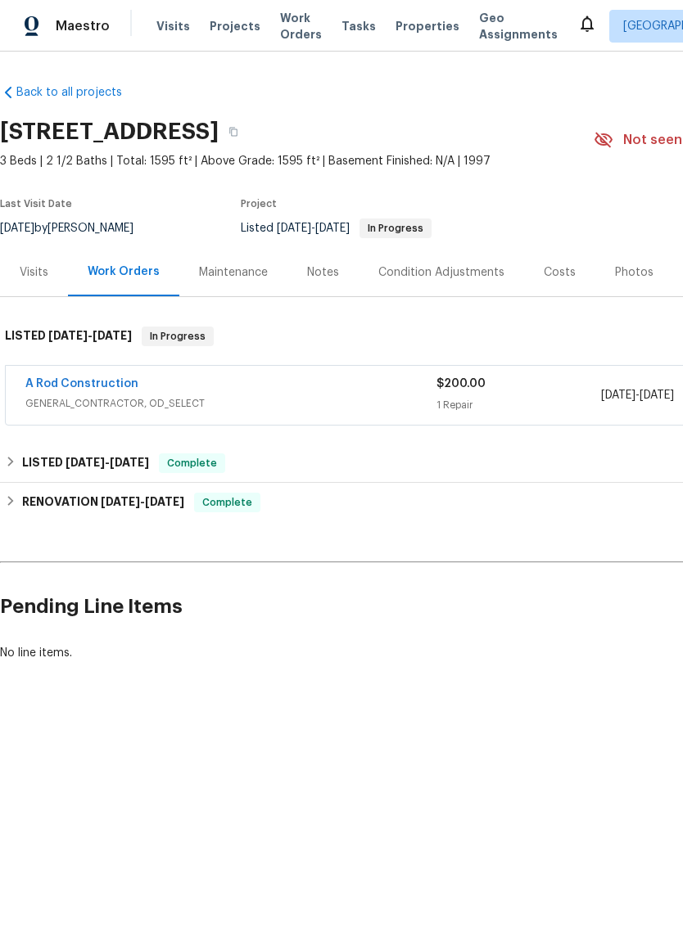
click at [63, 388] on link "A Rod Construction" at bounding box center [81, 383] width 113 height 11
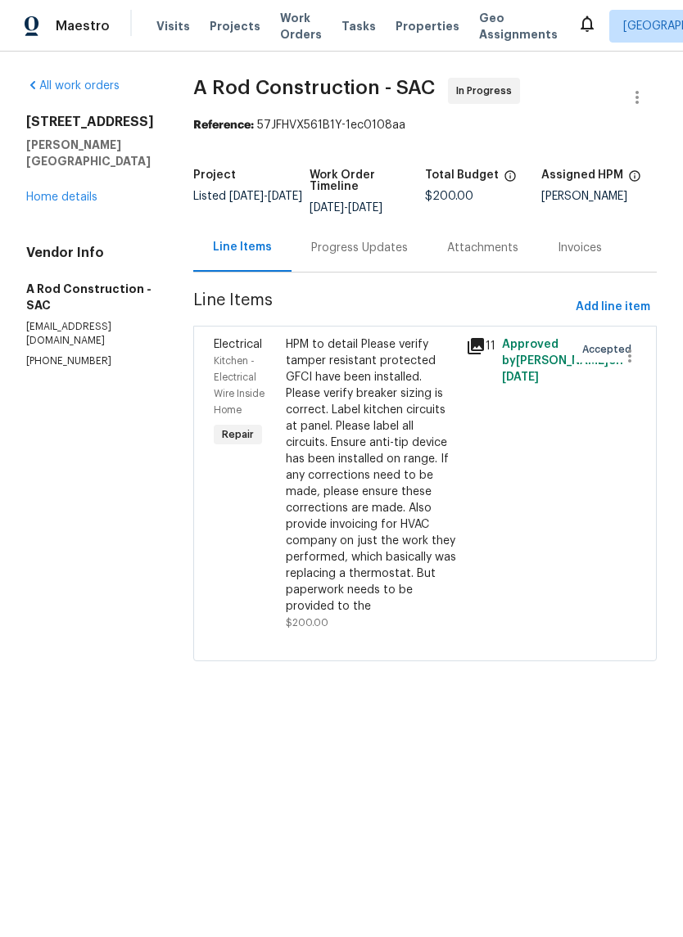
click at [380, 517] on div "HPM to detail Please verify tamper resistant protected GFCI have been installed…" at bounding box center [371, 475] width 170 height 278
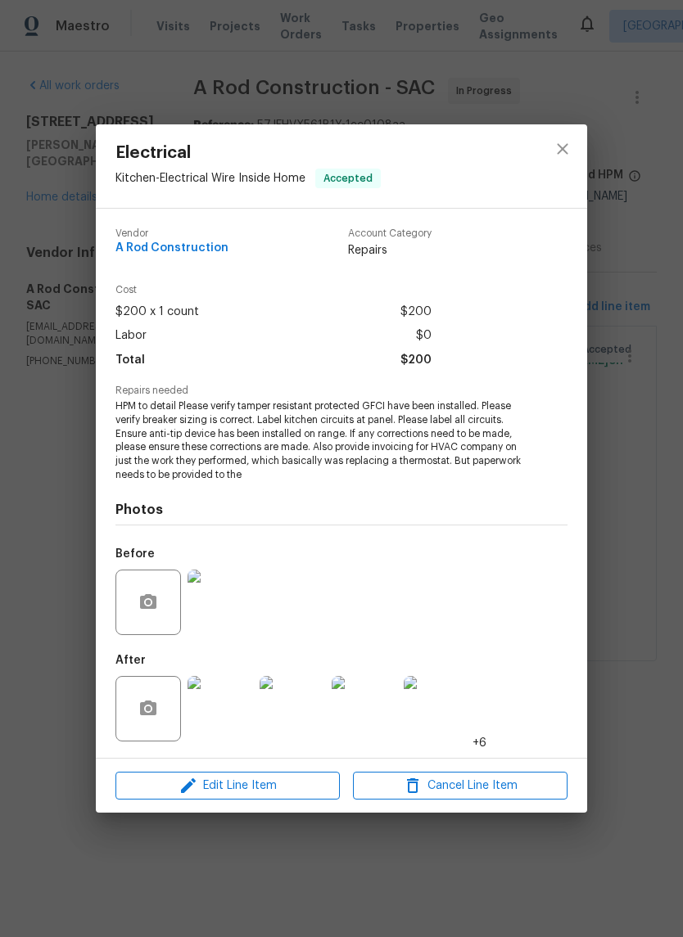
click at [210, 715] on img at bounding box center [219, 708] width 65 height 65
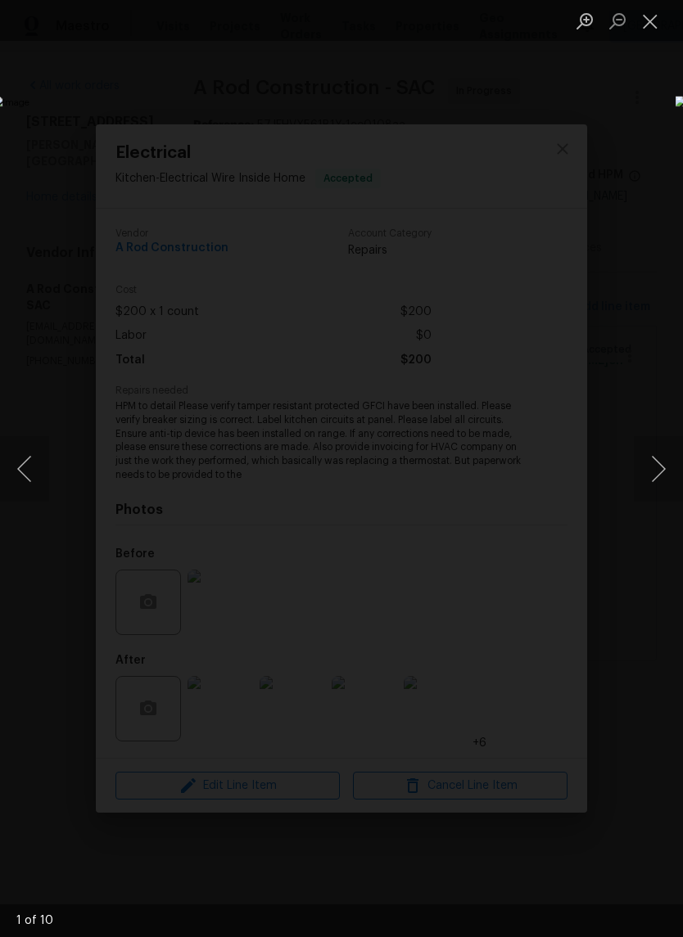
click at [657, 471] on button "Next image" at bounding box center [658, 468] width 49 height 65
click at [653, 467] on button "Next image" at bounding box center [658, 468] width 49 height 65
click at [657, 465] on button "Next image" at bounding box center [658, 468] width 49 height 65
click at [658, 471] on button "Next image" at bounding box center [658, 468] width 49 height 65
click at [658, 473] on button "Next image" at bounding box center [658, 468] width 49 height 65
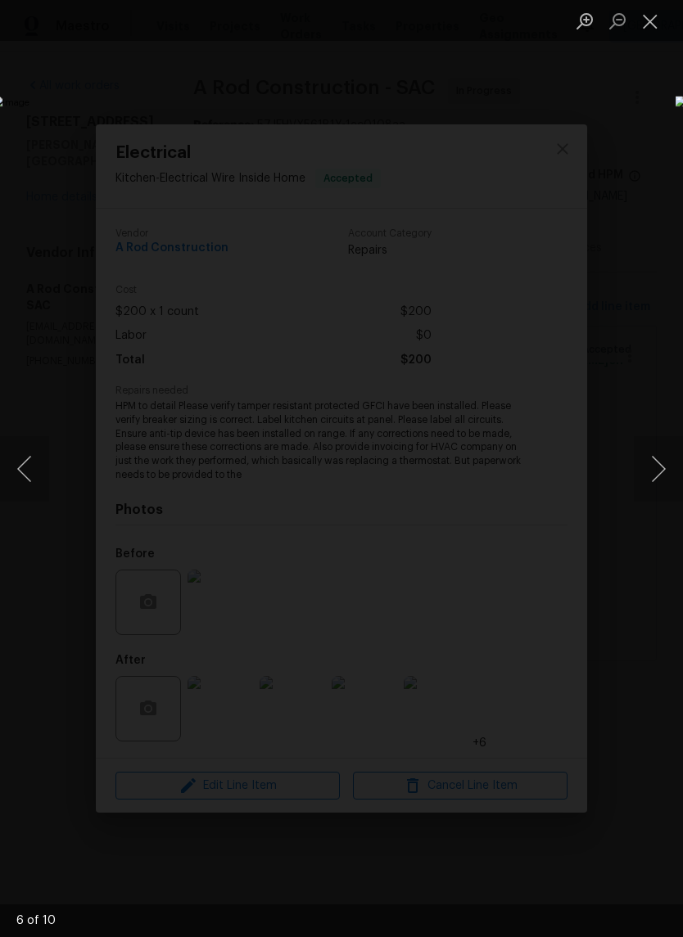
click at [659, 472] on button "Next image" at bounding box center [658, 468] width 49 height 65
click at [654, 479] on button "Next image" at bounding box center [658, 468] width 49 height 65
click at [656, 472] on button "Next image" at bounding box center [658, 468] width 49 height 65
click at [655, 471] on button "Next image" at bounding box center [658, 468] width 49 height 65
click at [655, 475] on button "Next image" at bounding box center [658, 468] width 49 height 65
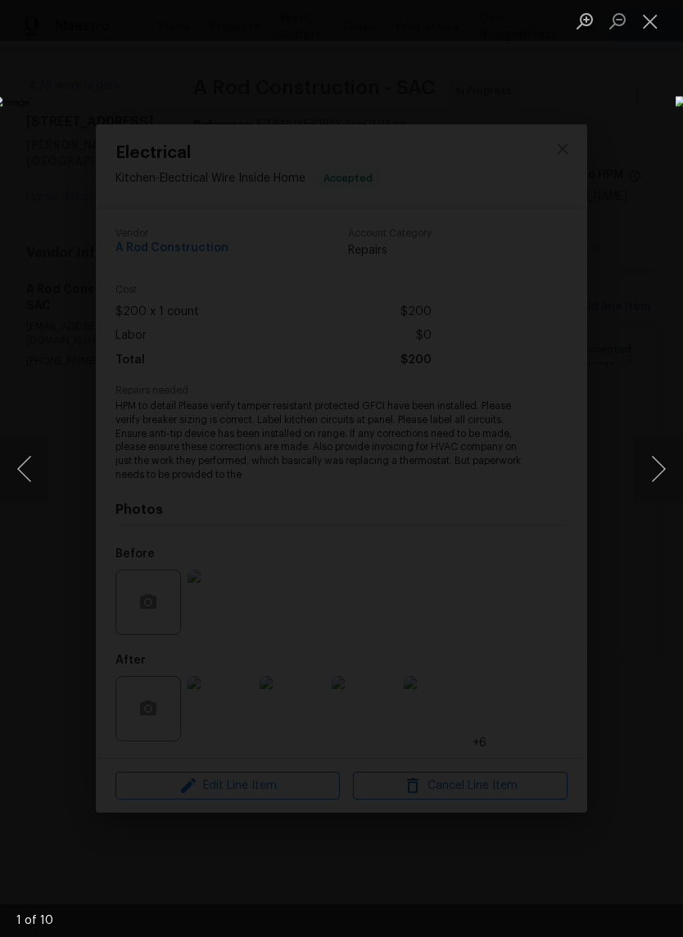
click at [653, 473] on button "Next image" at bounding box center [658, 468] width 49 height 65
click at [652, 13] on button "Close lightbox" at bounding box center [650, 21] width 33 height 29
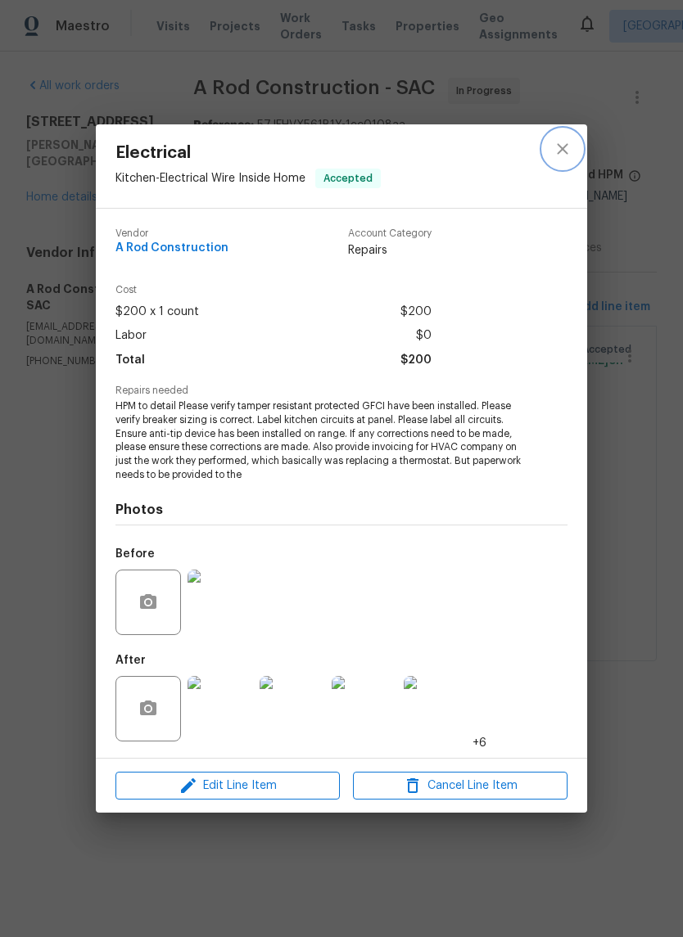
click at [563, 142] on icon "close" at bounding box center [563, 149] width 20 height 20
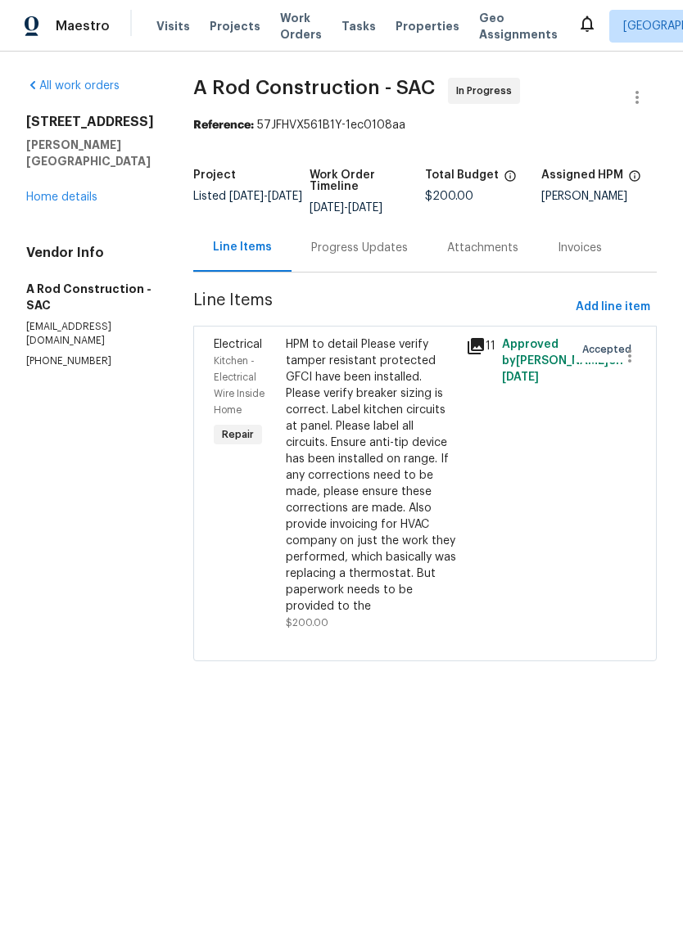
click at [390, 514] on div "HPM to detail Please verify tamper resistant protected GFCI have been installed…" at bounding box center [371, 475] width 170 height 278
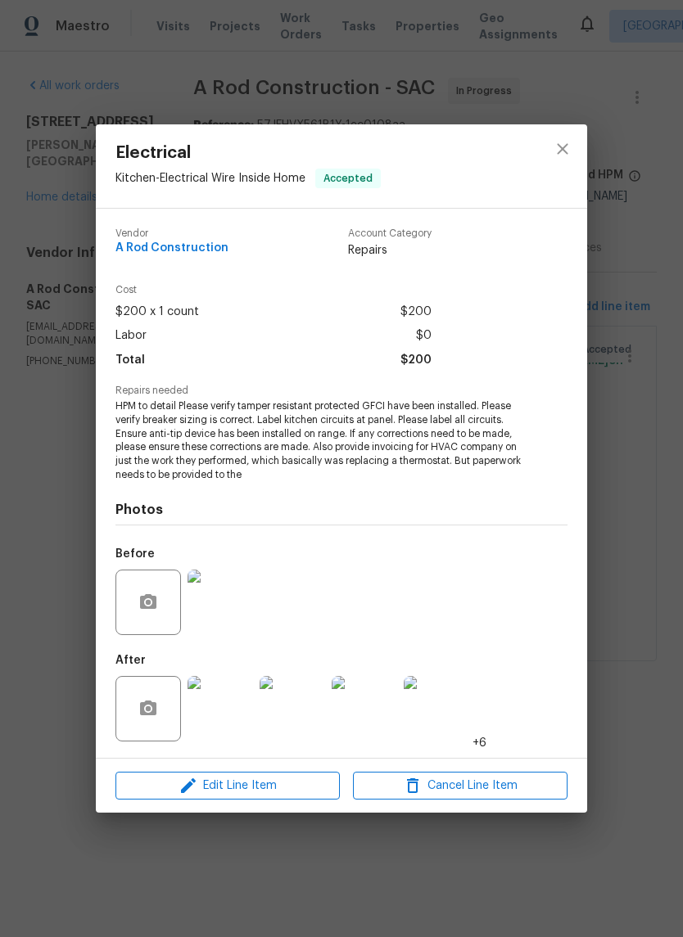
click at [280, 791] on span "Edit Line Item" at bounding box center [227, 786] width 214 height 20
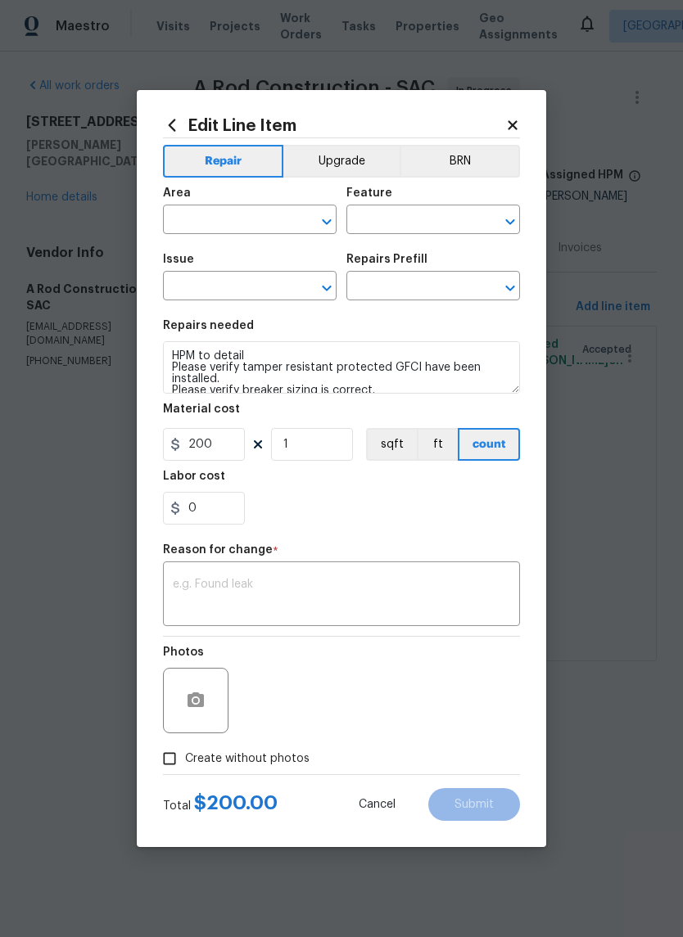
type input "Kitchen"
type input "Electrical Wire Inside Home"
type input "Electrical"
type input "Add a Task $1.00"
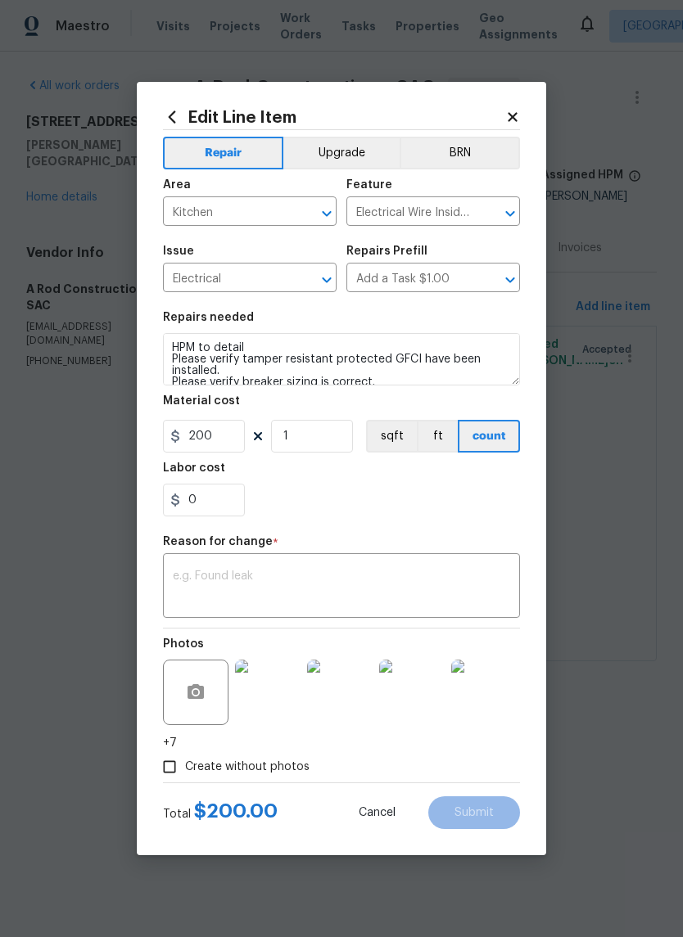
click at [221, 573] on textarea at bounding box center [341, 588] width 337 height 34
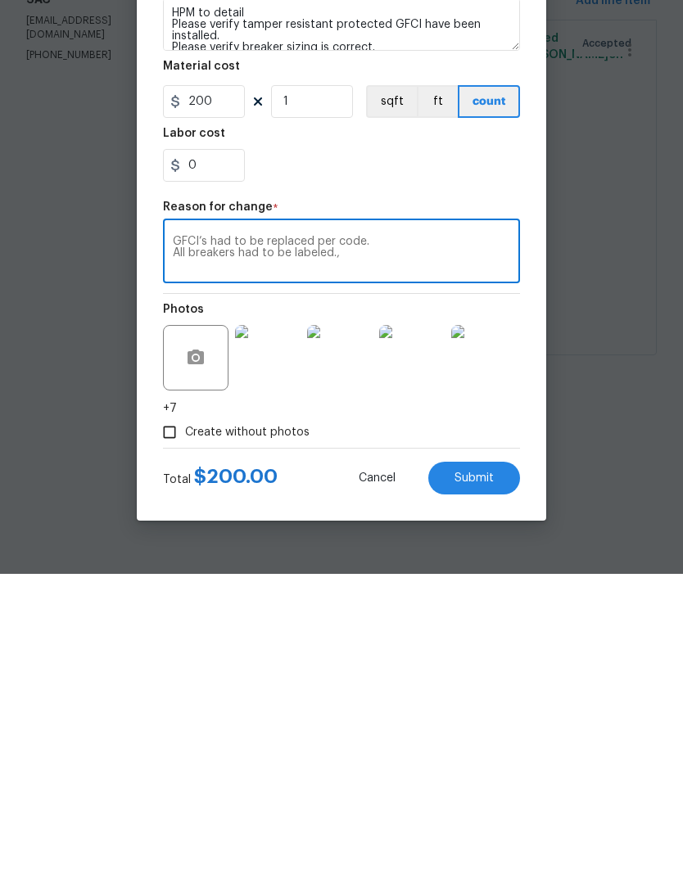
type textarea "GFCI’s had to be replaced per code. All breakers had to be labeled.,"
click at [223, 391] on input "200" at bounding box center [204, 407] width 82 height 33
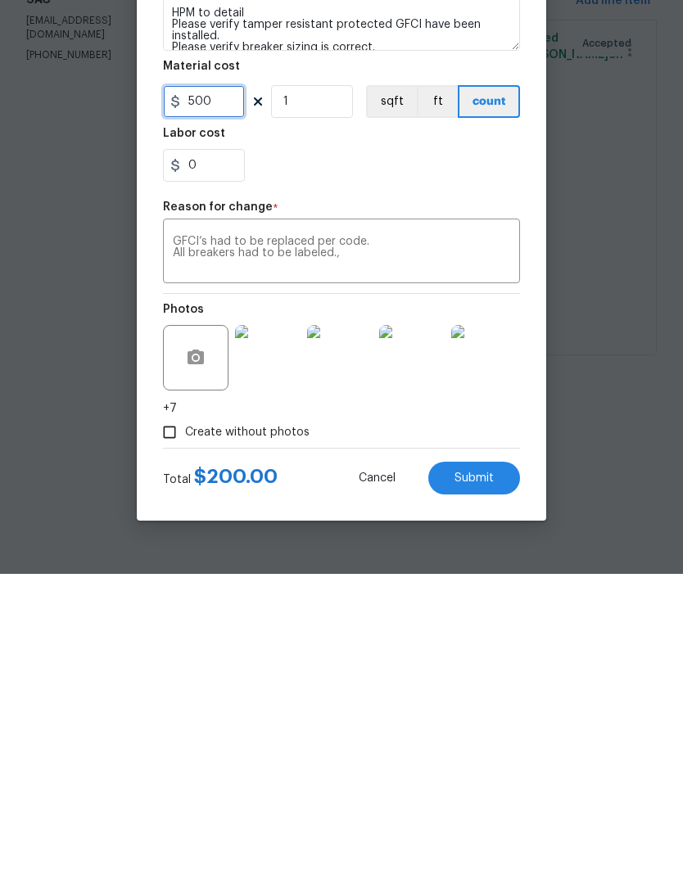
type input "500"
click at [478, 779] on span "Submit" at bounding box center [473, 785] width 39 height 12
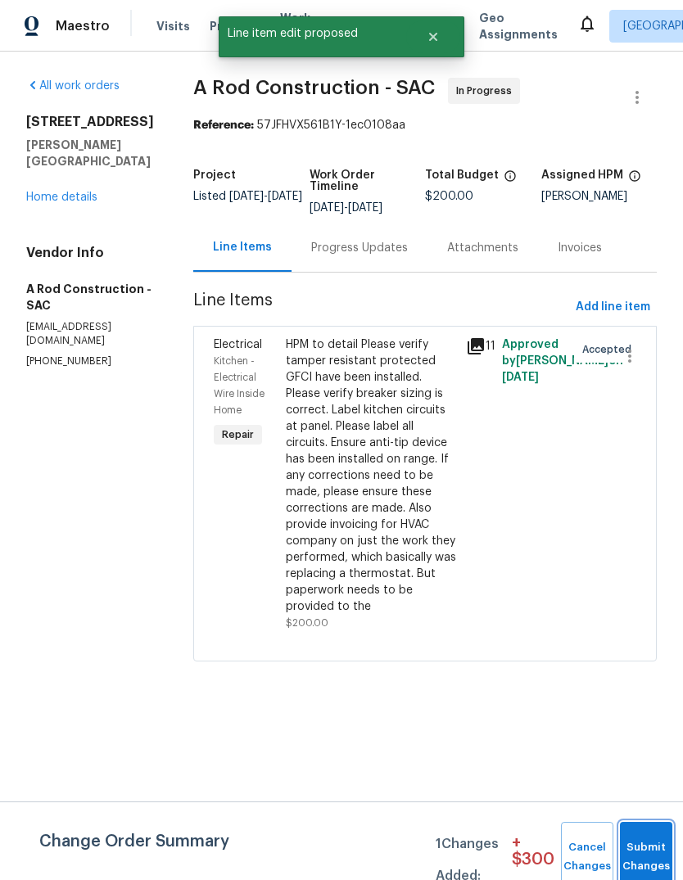
click at [643, 852] on button "Submit Changes" at bounding box center [646, 857] width 52 height 70
